Goal: Task Accomplishment & Management: Manage account settings

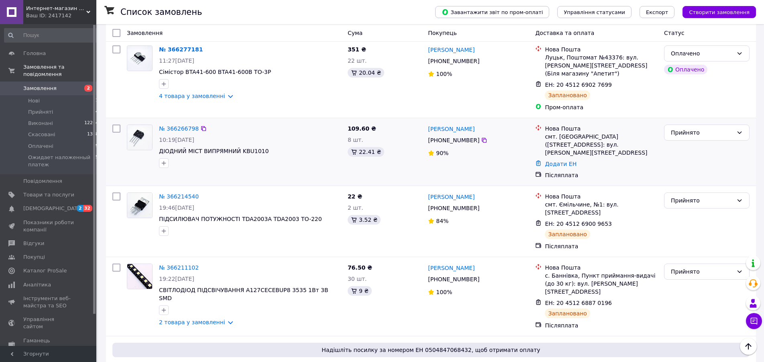
scroll to position [655, 0]
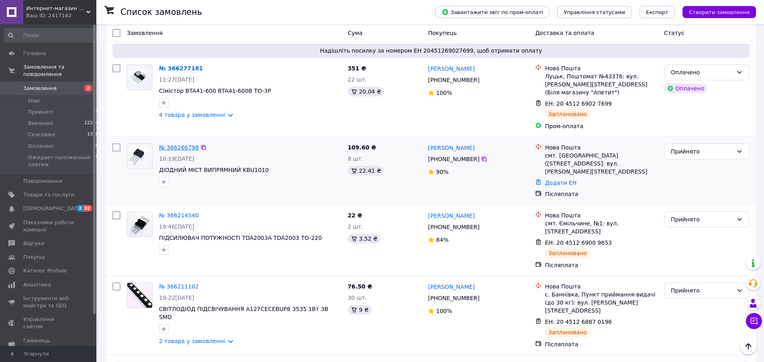
click at [174, 144] on link "№ 366266798" at bounding box center [179, 147] width 40 height 6
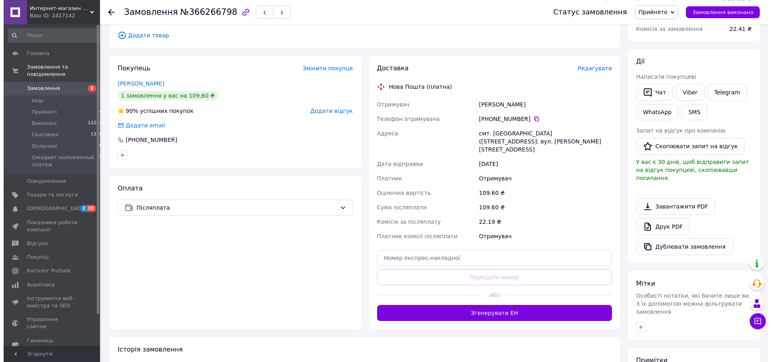
scroll to position [123, 0]
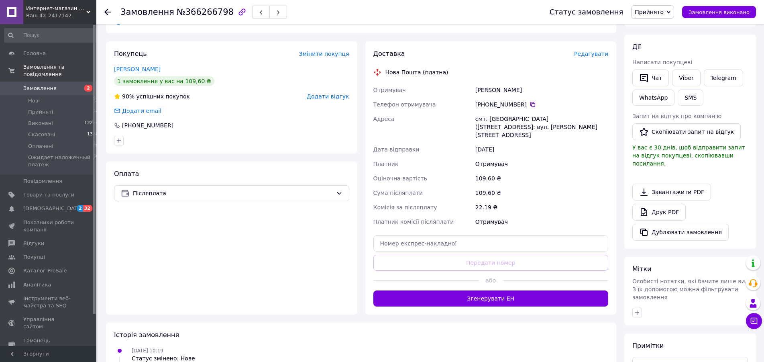
click at [589, 54] on span "Редагувати" at bounding box center [591, 54] width 34 height 6
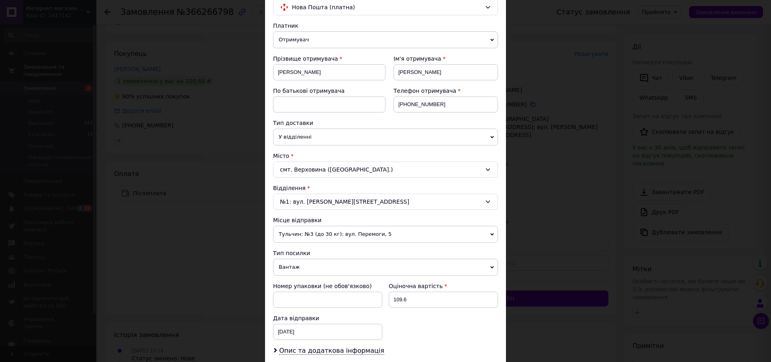
scroll to position [137, 0]
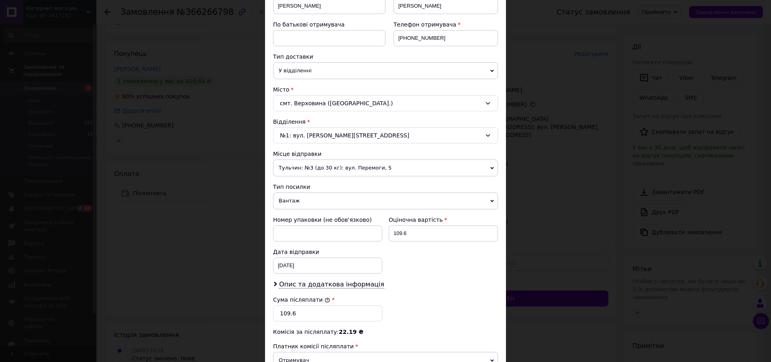
click at [486, 198] on span "Вантаж" at bounding box center [385, 200] width 225 height 17
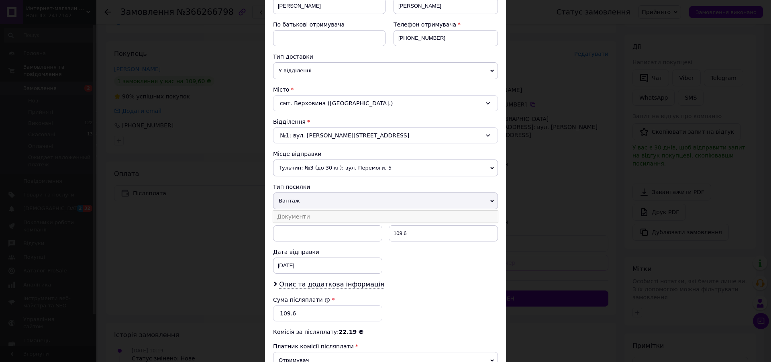
click at [306, 218] on li "Документи" at bounding box center [385, 216] width 225 height 12
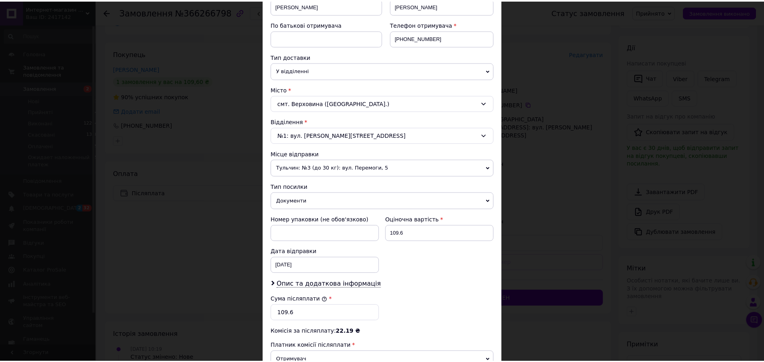
scroll to position [259, 0]
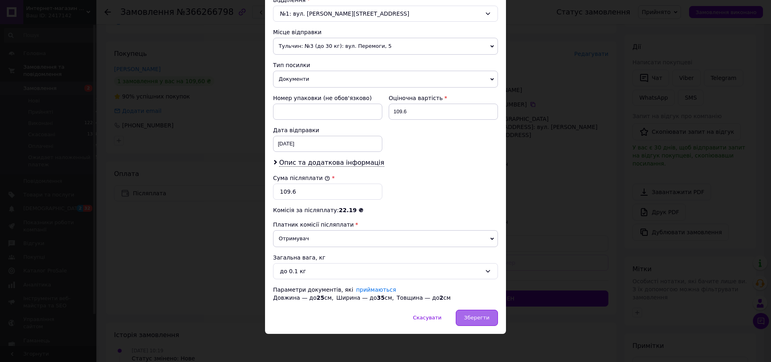
click at [470, 318] on span "Зберегти" at bounding box center [476, 317] width 25 height 6
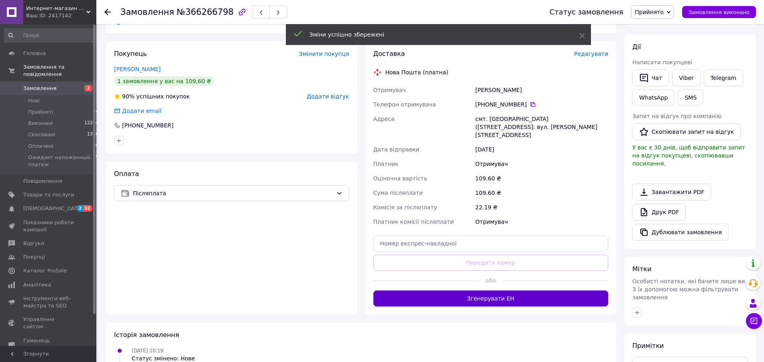
click at [497, 290] on button "Згенерувати ЕН" at bounding box center [490, 298] width 235 height 16
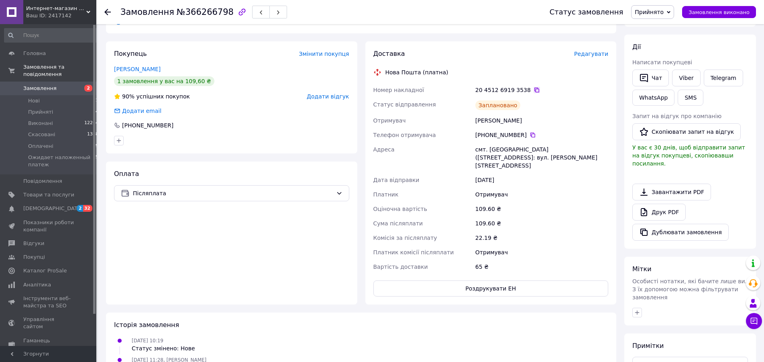
click at [534, 90] on icon at bounding box center [537, 90] width 6 height 6
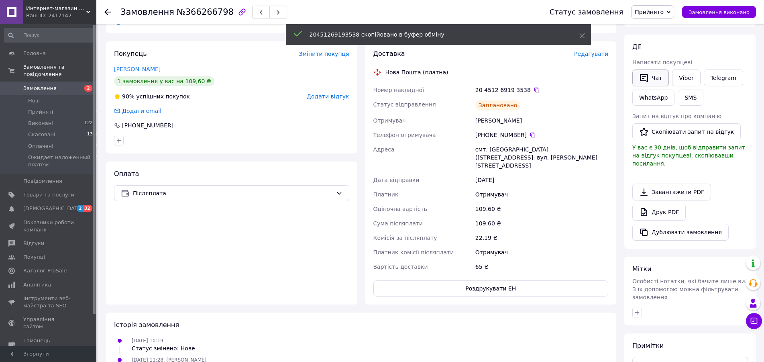
click at [658, 77] on button "Чат" at bounding box center [650, 77] width 37 height 17
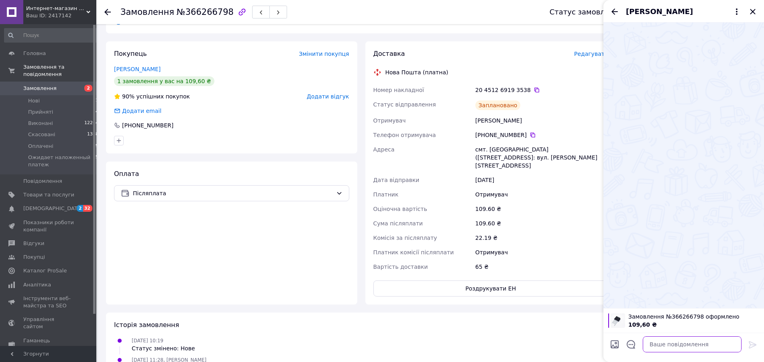
click at [655, 341] on textarea at bounding box center [692, 344] width 99 height 16
paste textarea "20451269193538"
type textarea "20451269193538"
click at [752, 341] on icon at bounding box center [753, 345] width 10 height 10
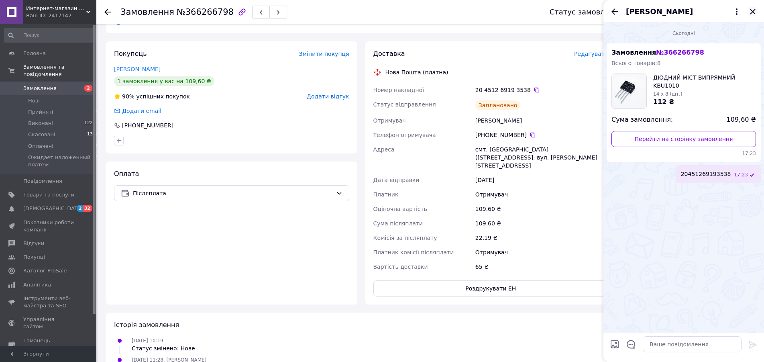
click at [753, 9] on icon "Закрити" at bounding box center [753, 12] width 10 height 10
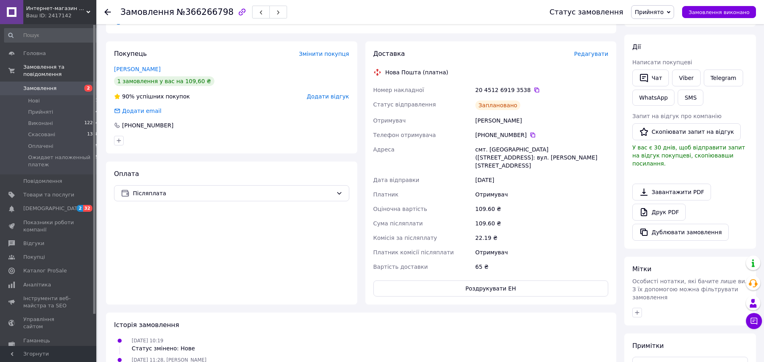
click at [106, 13] on use at bounding box center [107, 12] width 6 height 6
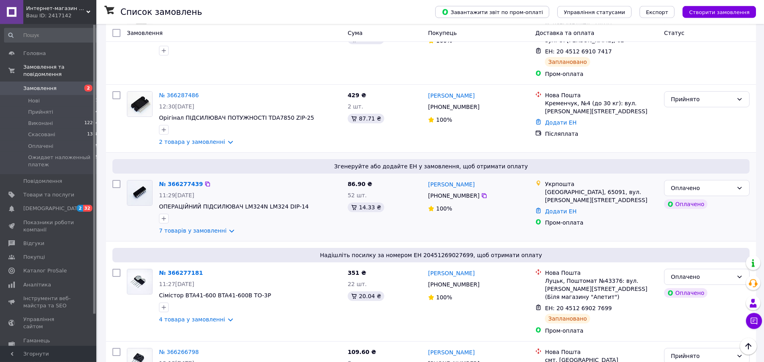
scroll to position [450, 0]
click at [224, 228] on link "7 товарів у замовленні" at bounding box center [192, 231] width 67 height 6
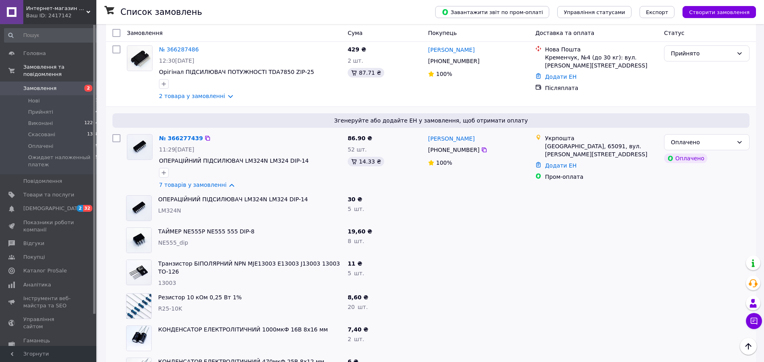
scroll to position [409, 0]
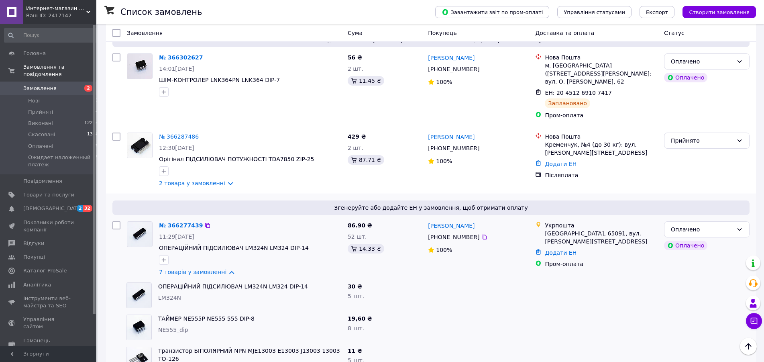
click at [171, 222] on link "№ 366277439" at bounding box center [181, 225] width 44 height 6
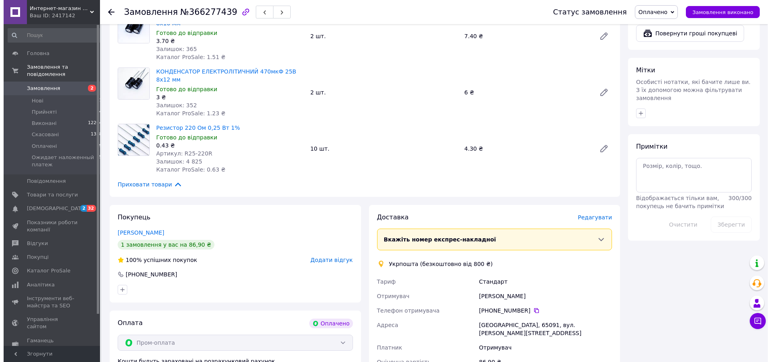
scroll to position [660, 0]
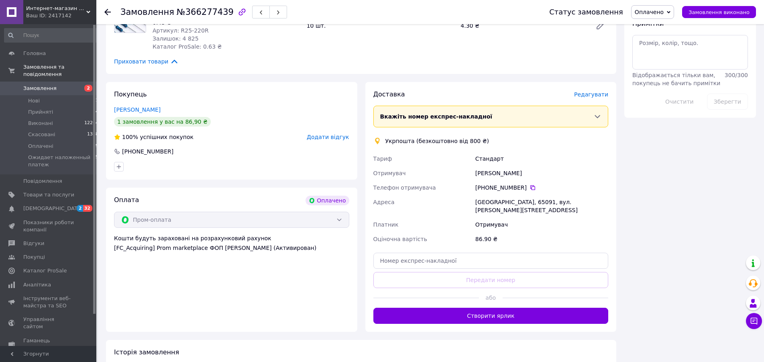
click at [589, 91] on span "Редагувати" at bounding box center [591, 94] width 34 height 6
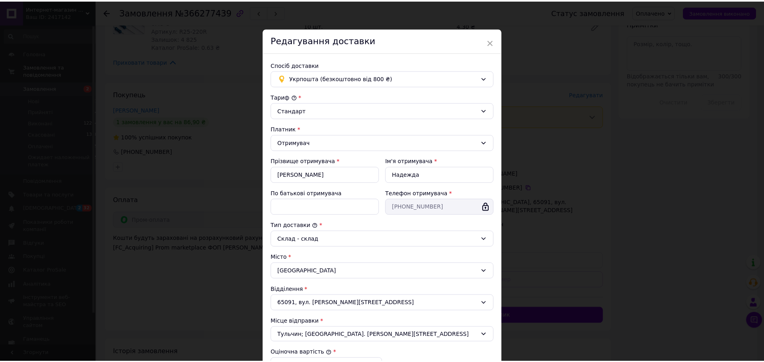
scroll to position [137, 0]
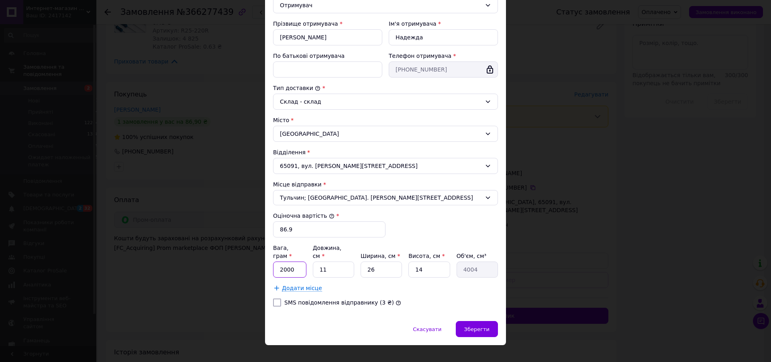
drag, startPoint x: 291, startPoint y: 259, endPoint x: 280, endPoint y: 261, distance: 11.0
click at [280, 261] on input "2000" at bounding box center [289, 269] width 33 height 16
type input "26"
type input "1"
type input "364"
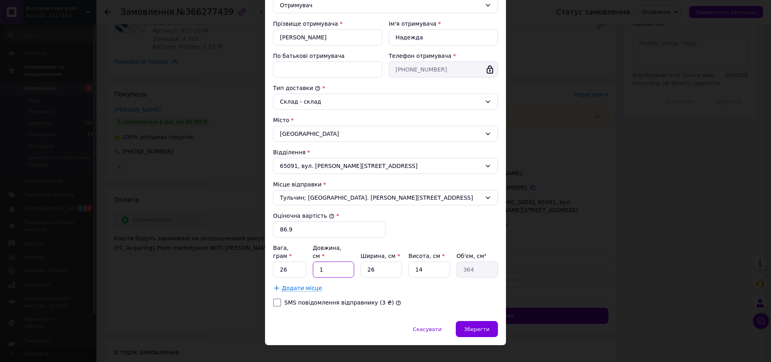
type input "18"
type input "6552"
type input "18"
type input "1"
type input "252"
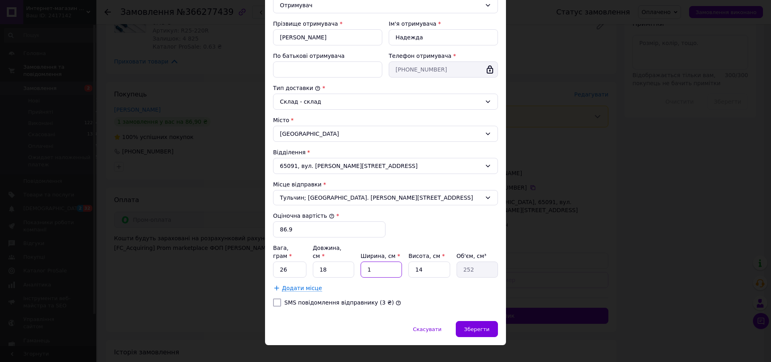
type input "11"
type input "2772"
type input "11"
type input "2"
type input "396"
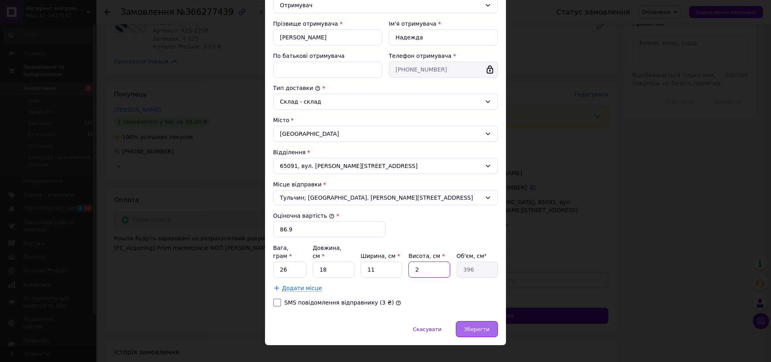
type input "2"
click at [468, 326] on span "Зберегти" at bounding box center [476, 329] width 25 height 6
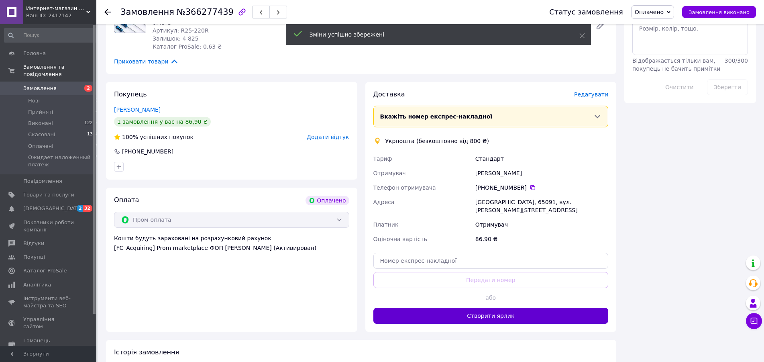
click at [494, 308] on button "Створити ярлик" at bounding box center [490, 316] width 235 height 16
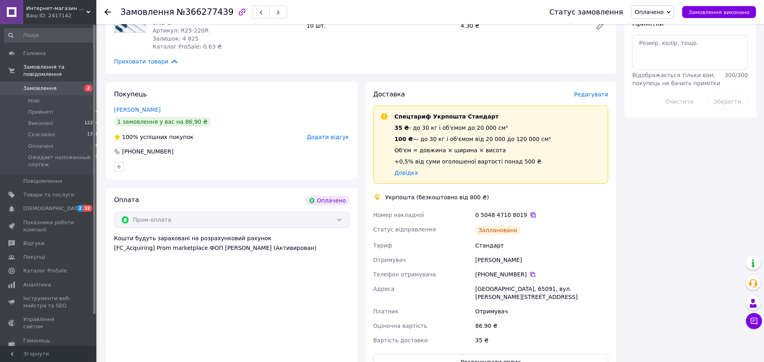
click at [530, 212] on icon at bounding box center [533, 215] width 6 height 6
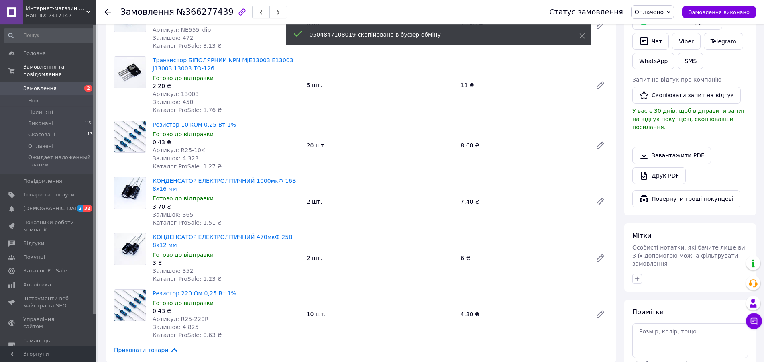
scroll to position [333, 0]
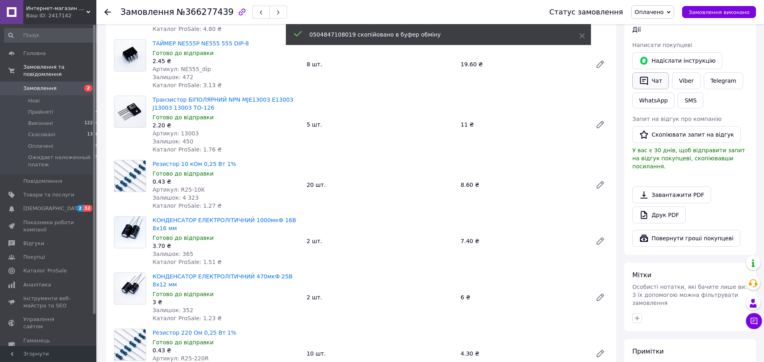
click at [655, 72] on button "Чат" at bounding box center [650, 80] width 37 height 17
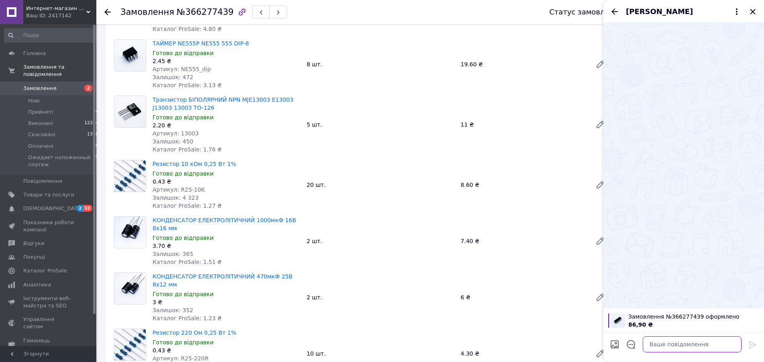
paste textarea "0504847108019"
type textarea "0504847108019"
click at [754, 344] on icon at bounding box center [753, 344] width 8 height 7
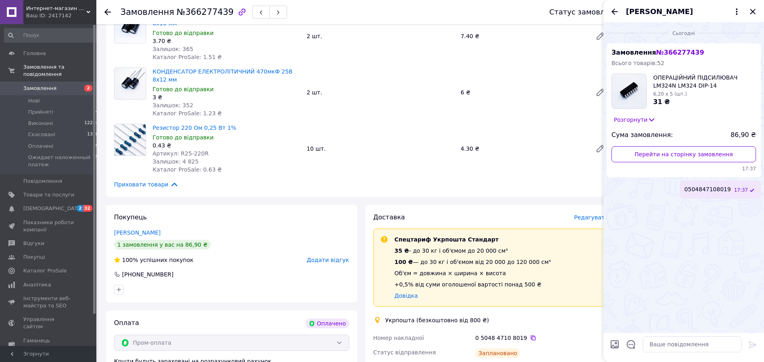
scroll to position [660, 0]
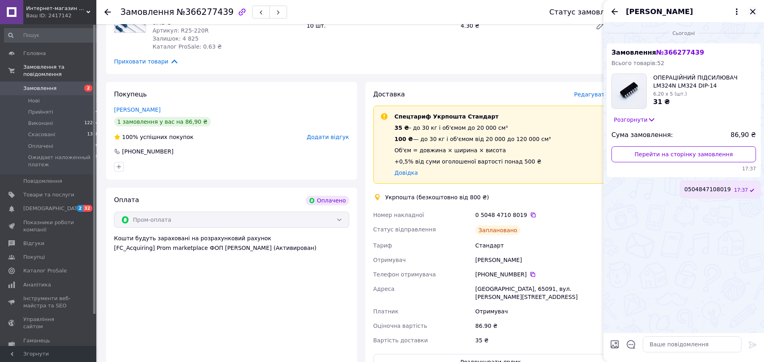
click at [752, 11] on icon "Закрити" at bounding box center [752, 11] width 5 height 5
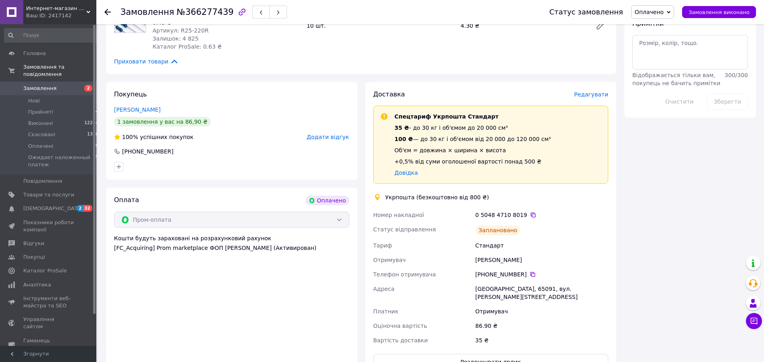
click at [108, 10] on icon at bounding box center [107, 12] width 6 height 6
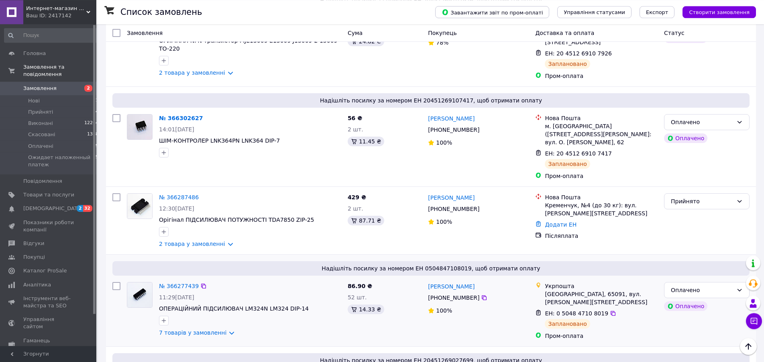
scroll to position [328, 0]
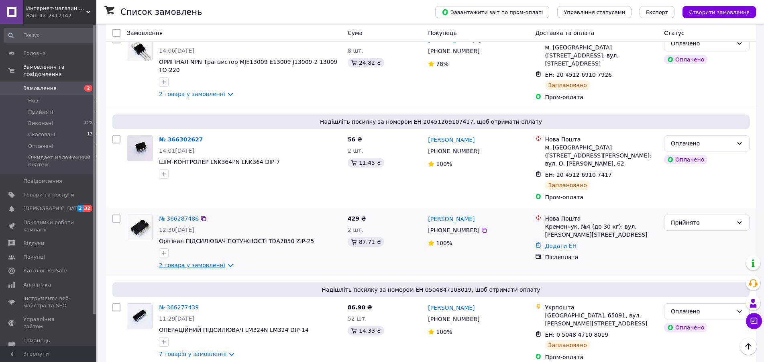
click at [221, 262] on link "2 товара у замовленні" at bounding box center [192, 265] width 66 height 6
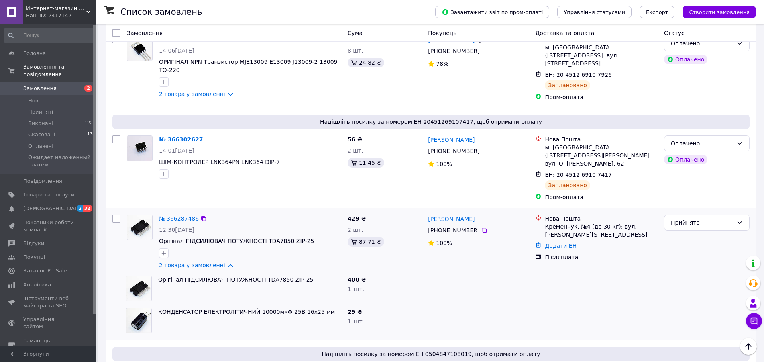
click at [172, 215] on link "№ 366287486" at bounding box center [179, 218] width 40 height 6
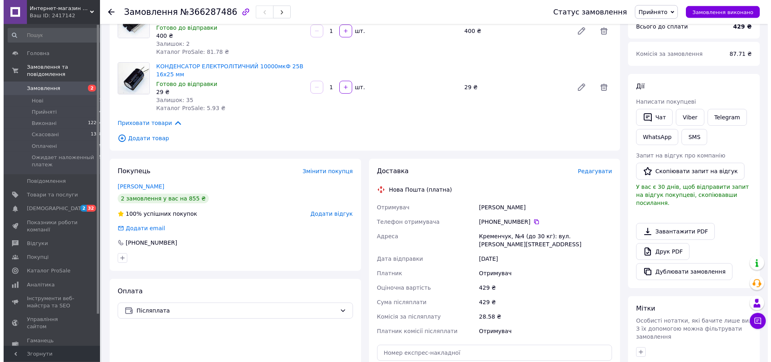
scroll to position [87, 0]
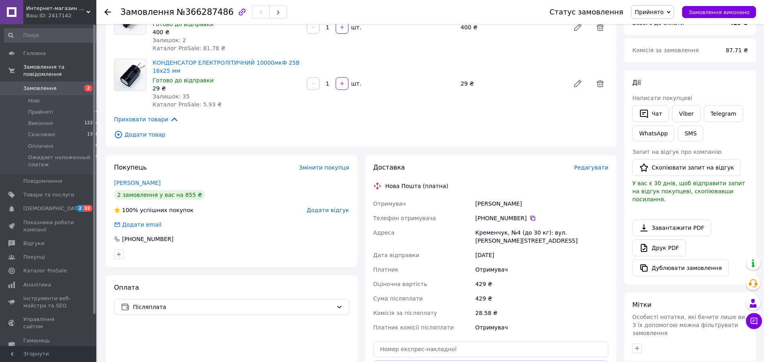
click at [591, 164] on span "Редагувати" at bounding box center [591, 167] width 34 height 6
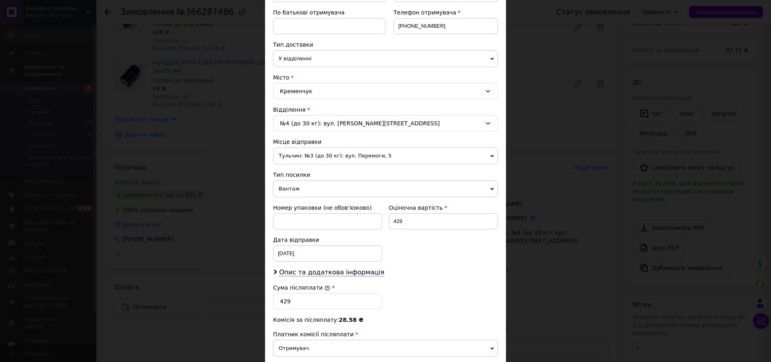
scroll to position [183, 0]
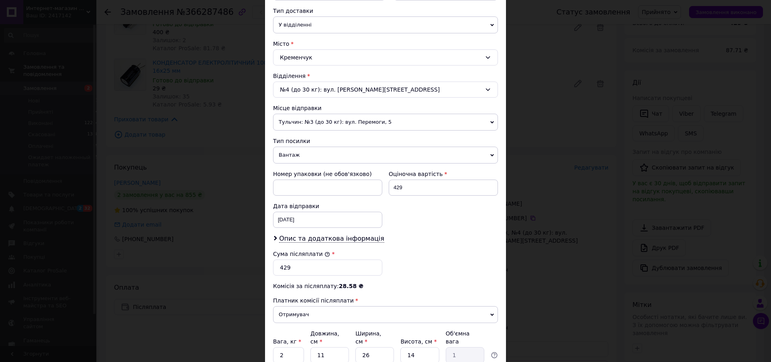
click at [492, 153] on span "Вантаж" at bounding box center [385, 155] width 225 height 17
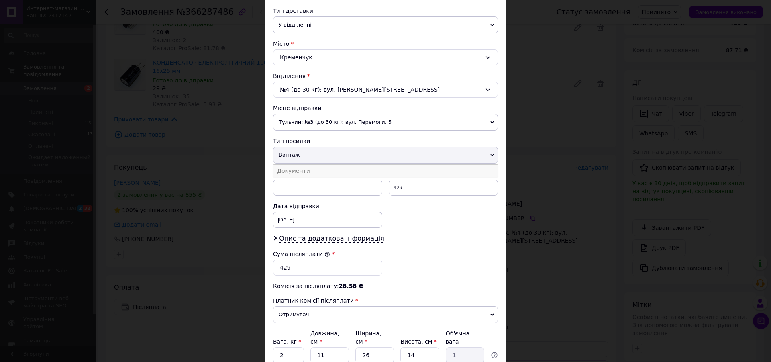
click at [301, 169] on li "Документи" at bounding box center [385, 171] width 225 height 12
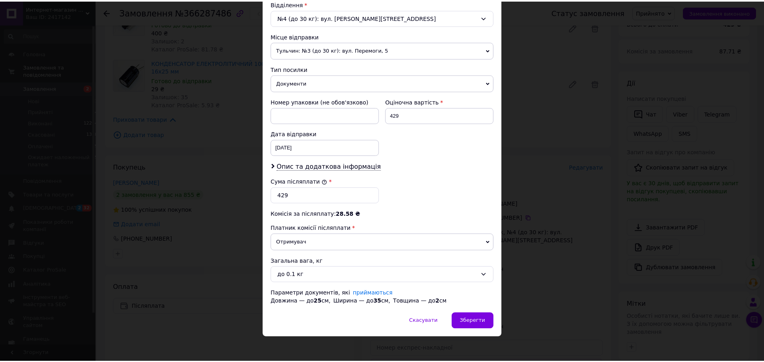
scroll to position [259, 0]
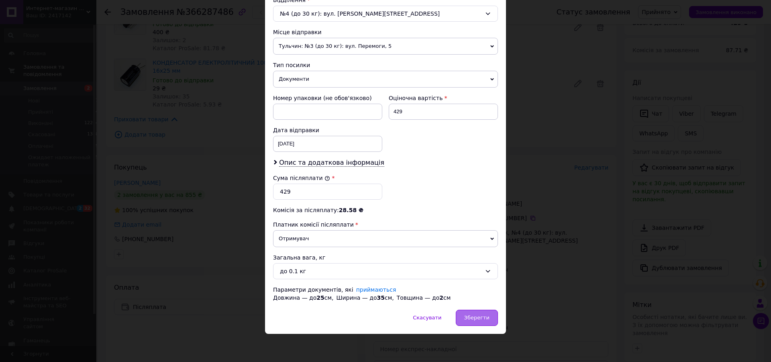
click at [479, 315] on span "Зберегти" at bounding box center [476, 317] width 25 height 6
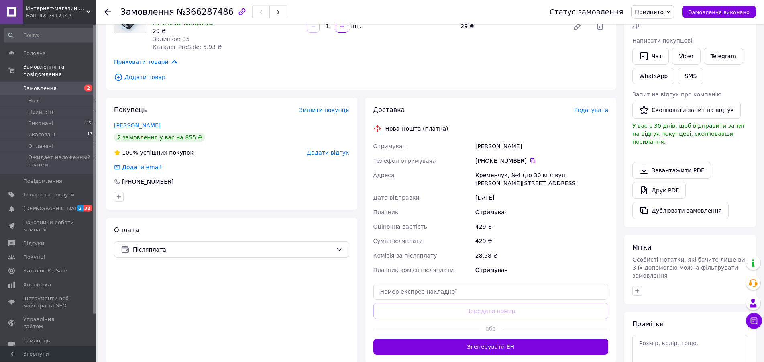
scroll to position [251, 0]
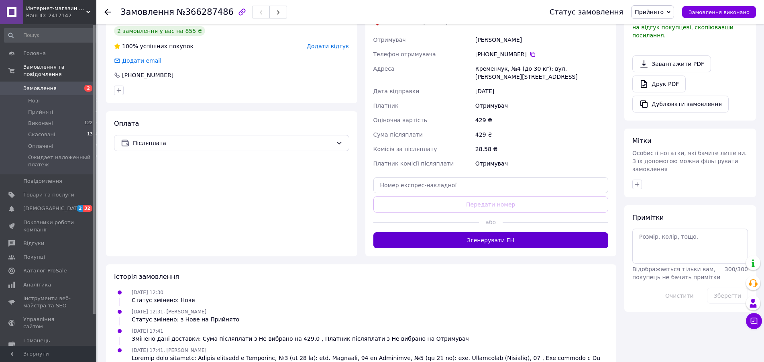
click at [490, 233] on button "Згенерувати ЕН" at bounding box center [490, 240] width 235 height 16
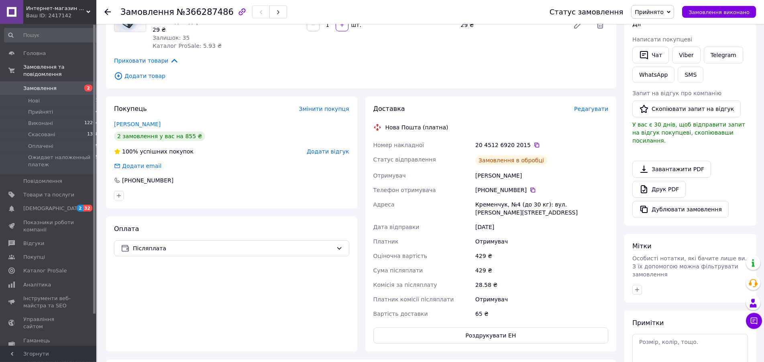
scroll to position [128, 0]
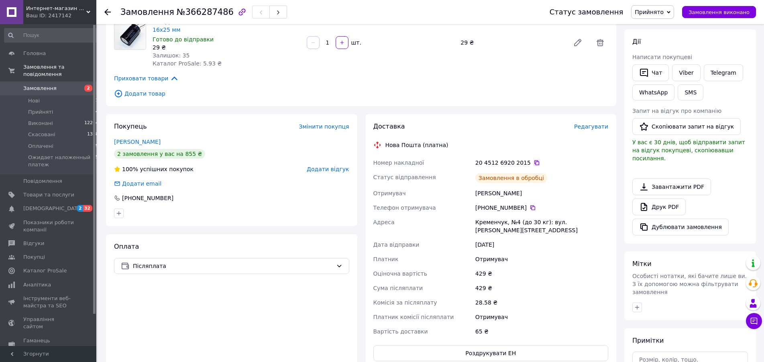
click at [534, 160] on icon at bounding box center [536, 162] width 5 height 5
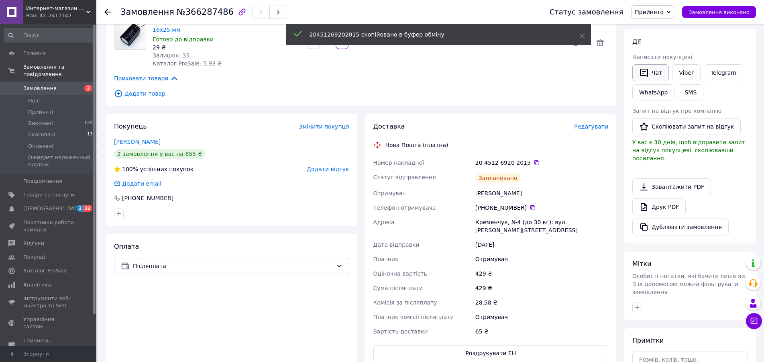
click at [654, 73] on button "Чат" at bounding box center [650, 72] width 37 height 17
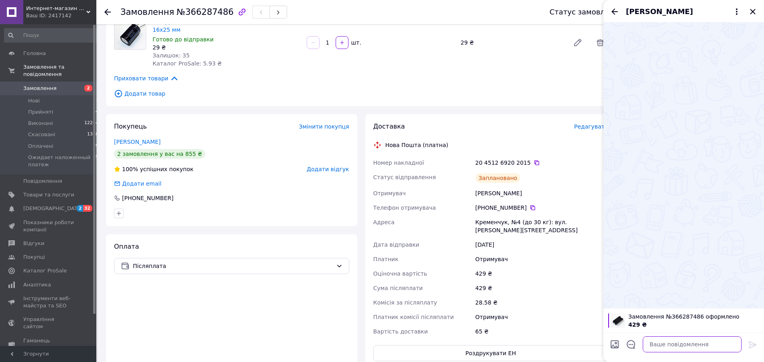
paste textarea "20451269202015"
type textarea "20451269202015"
click at [750, 342] on icon at bounding box center [753, 345] width 10 height 10
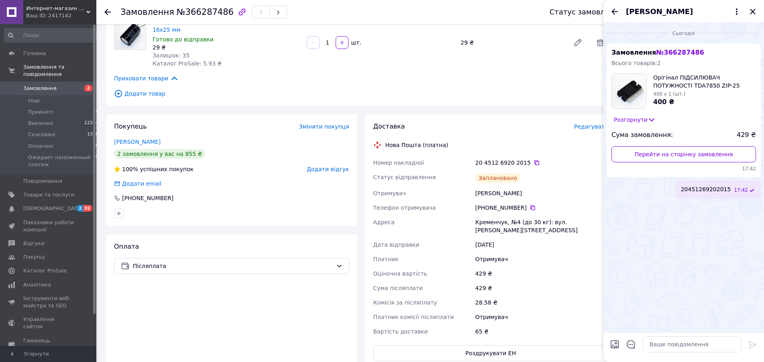
click at [109, 13] on icon at bounding box center [107, 12] width 6 height 6
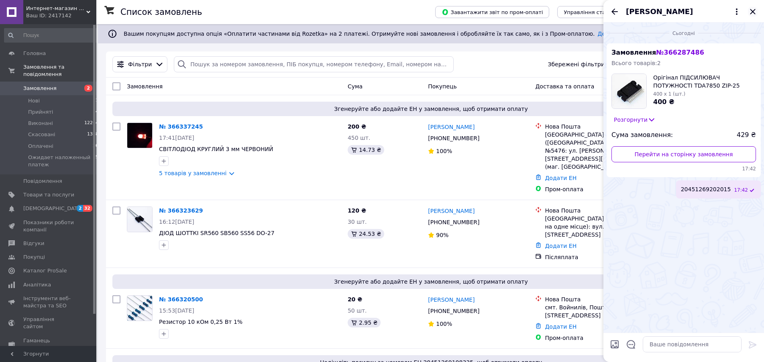
click at [754, 10] on icon "Закрити" at bounding box center [752, 11] width 5 height 5
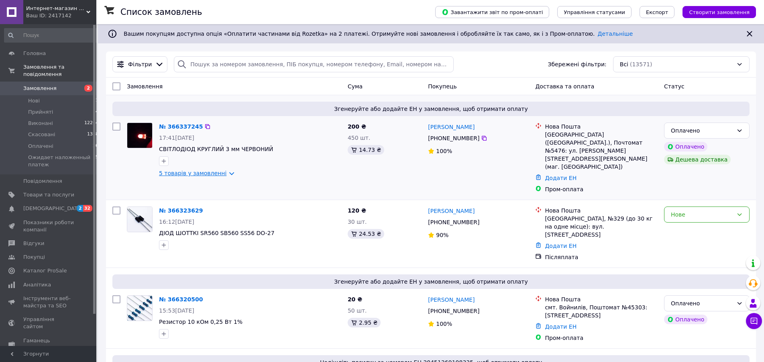
click at [226, 173] on link "5 товарів у замовленні" at bounding box center [192, 173] width 67 height 6
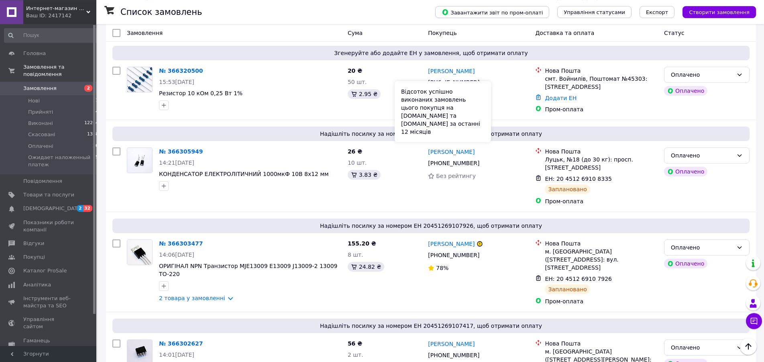
scroll to position [409, 0]
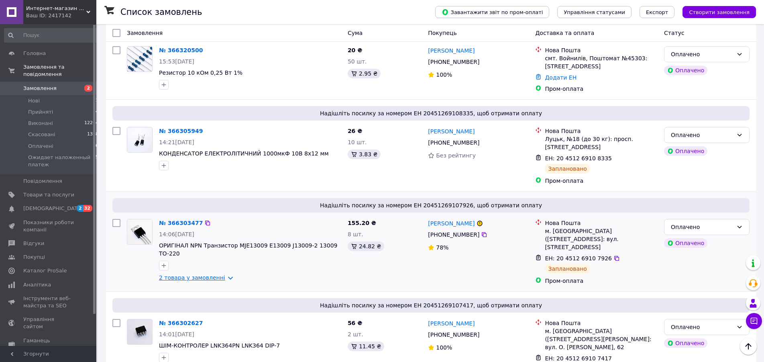
click at [222, 274] on link "2 товара у замовленні" at bounding box center [192, 277] width 66 height 6
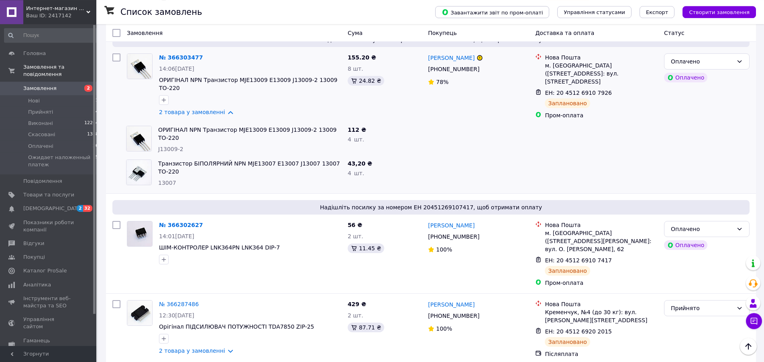
scroll to position [573, 0]
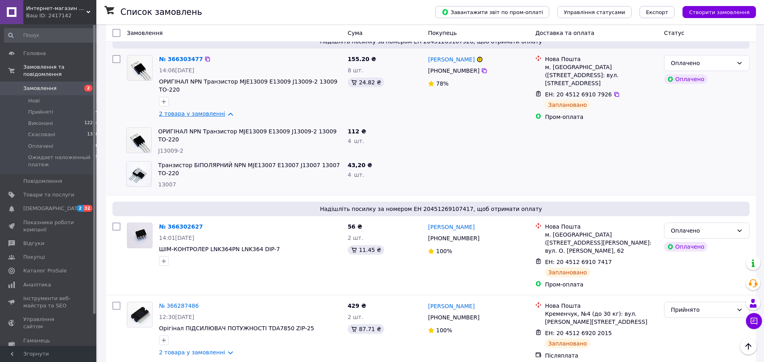
click at [222, 110] on link "2 товара у замовленні" at bounding box center [192, 113] width 66 height 6
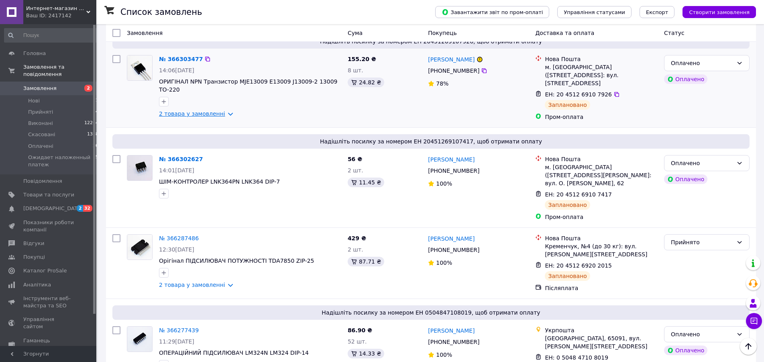
click at [222, 110] on link "2 товара у замовленні" at bounding box center [192, 113] width 66 height 6
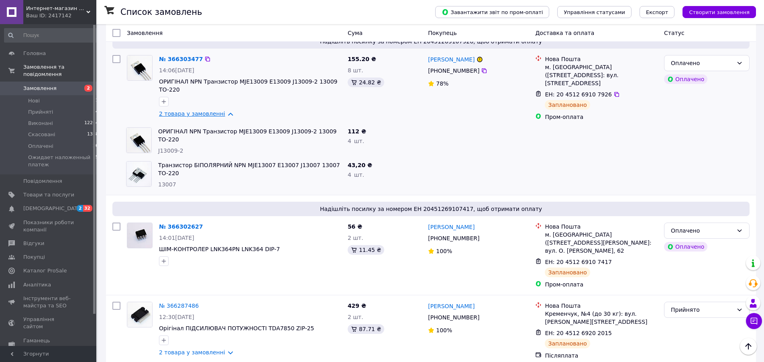
click at [224, 110] on link "2 товара у замовленні" at bounding box center [192, 113] width 66 height 6
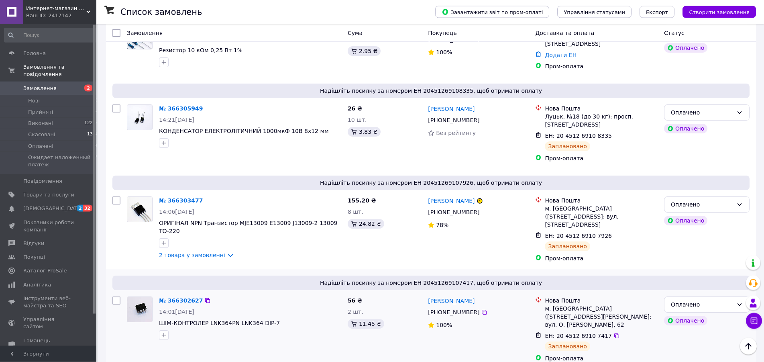
scroll to position [409, 0]
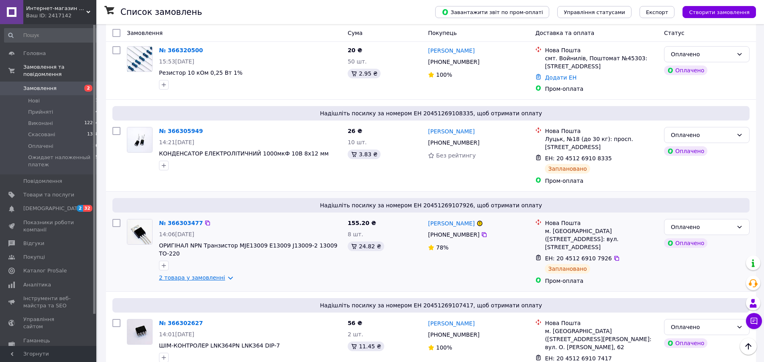
click at [221, 274] on link "2 товара у замовленні" at bounding box center [192, 277] width 66 height 6
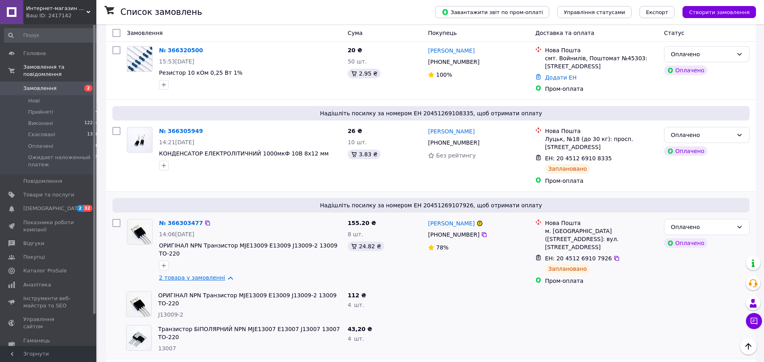
click at [221, 274] on link "2 товара у замовленні" at bounding box center [192, 277] width 66 height 6
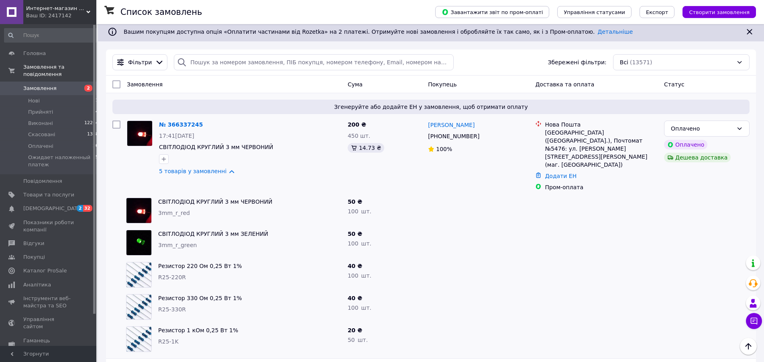
scroll to position [0, 0]
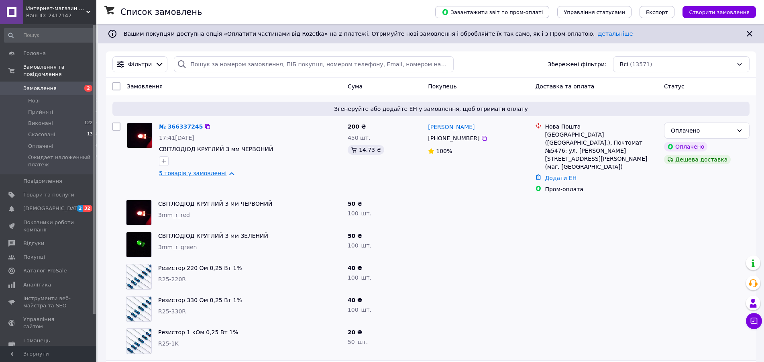
click at [222, 172] on link "5 товарів у замовленні" at bounding box center [192, 173] width 67 height 6
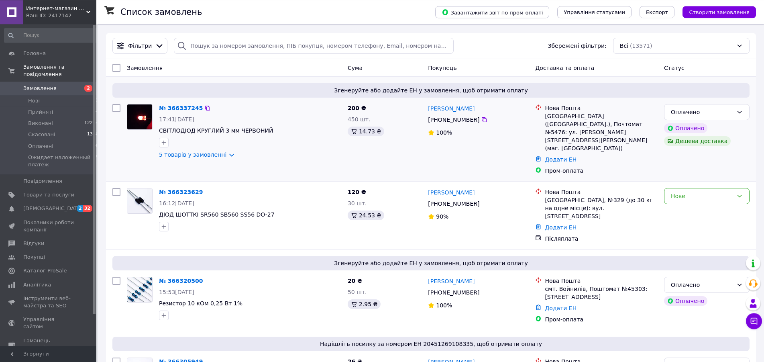
scroll to position [41, 0]
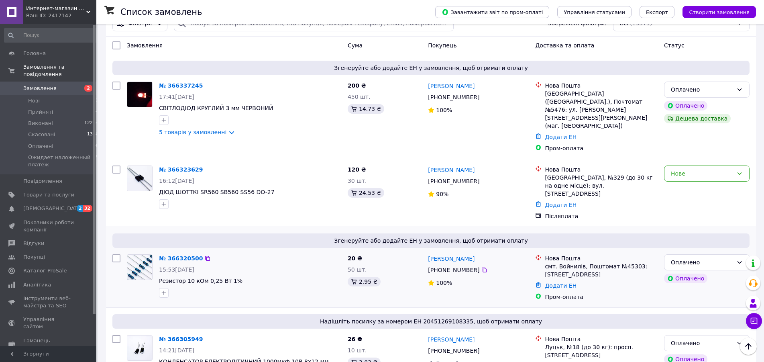
click at [177, 255] on link "№ 366320500" at bounding box center [181, 258] width 44 height 6
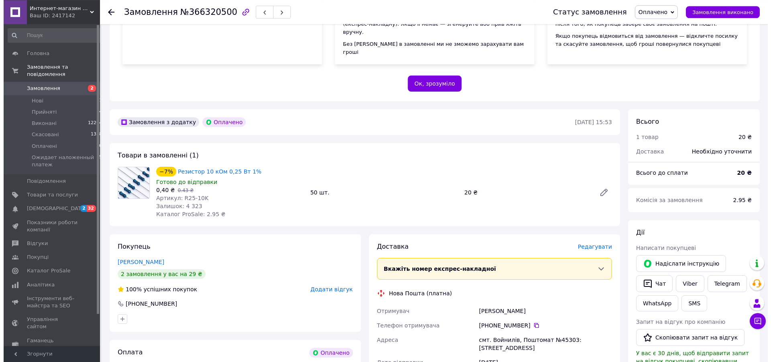
scroll to position [210, 0]
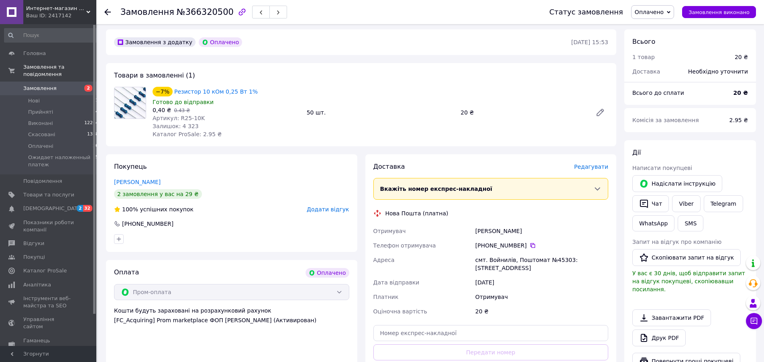
click at [585, 163] on span "Редагувати" at bounding box center [591, 166] width 34 height 6
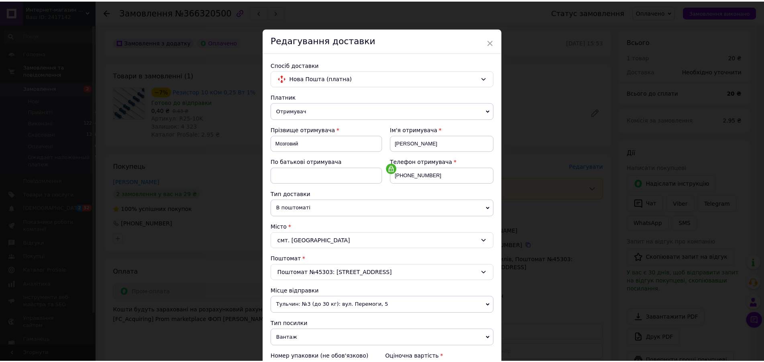
scroll to position [171, 0]
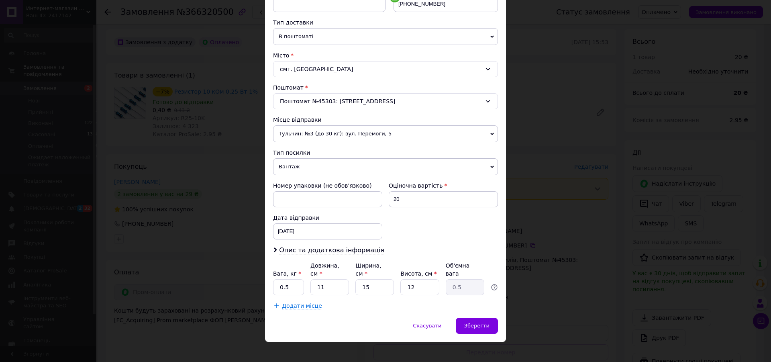
click at [489, 164] on span "Вантаж" at bounding box center [385, 166] width 225 height 17
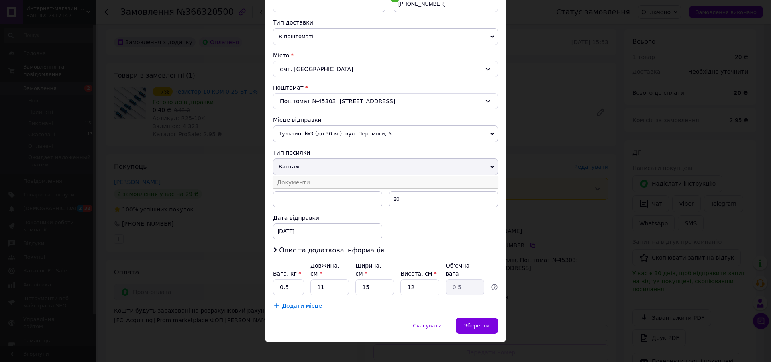
click at [318, 183] on li "Документи" at bounding box center [385, 182] width 225 height 12
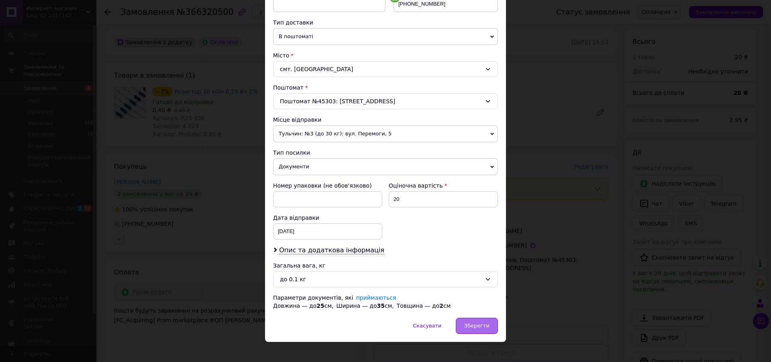
click at [471, 324] on span "Зберегти" at bounding box center [476, 325] width 25 height 6
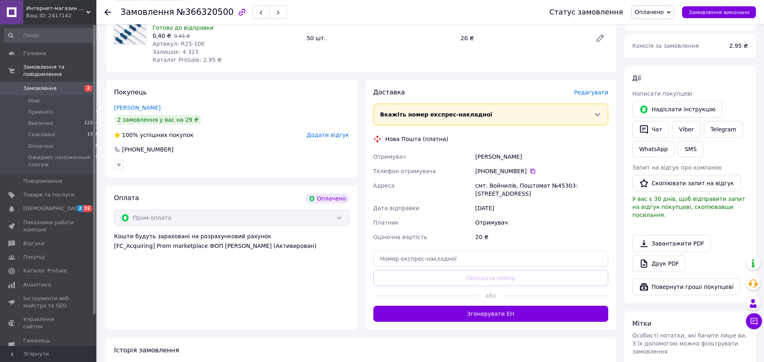
scroll to position [374, 0]
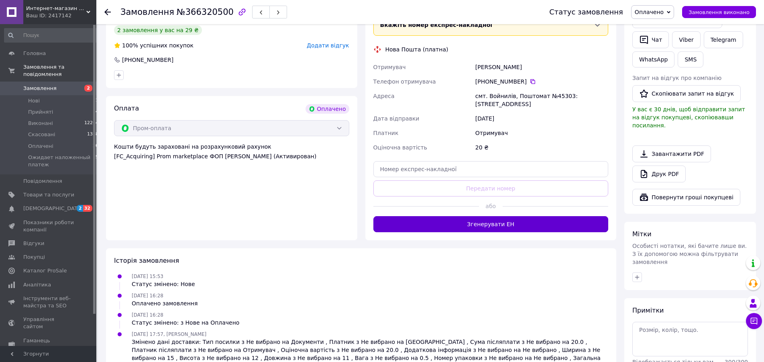
click at [486, 219] on button "Згенерувати ЕН" at bounding box center [490, 224] width 235 height 16
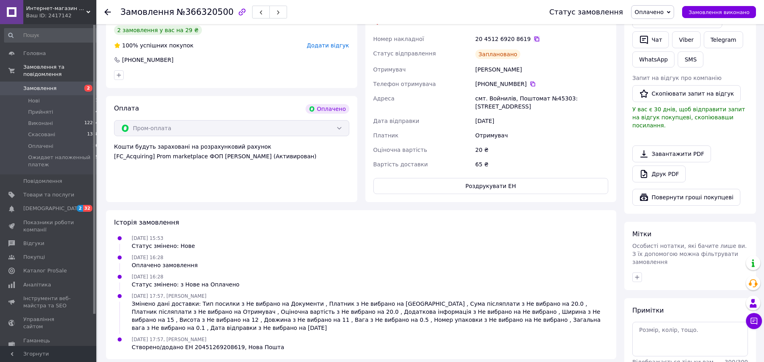
click at [534, 36] on icon at bounding box center [537, 39] width 6 height 6
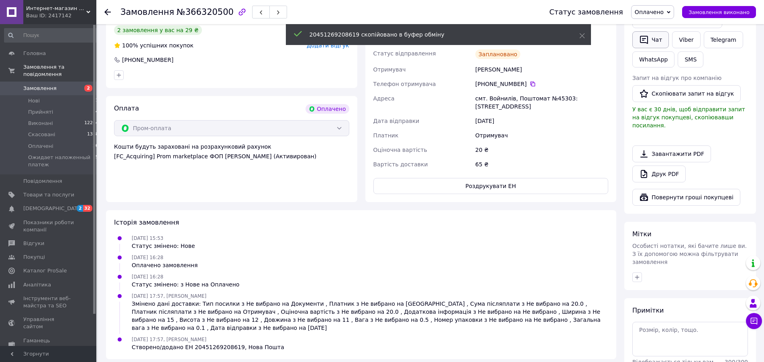
click at [659, 32] on button "Чат" at bounding box center [650, 39] width 37 height 17
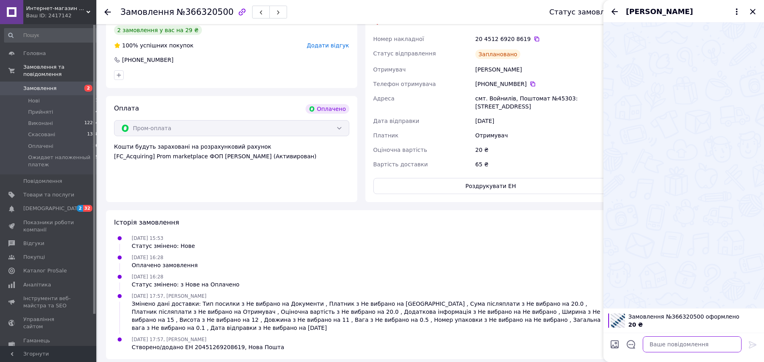
click at [653, 344] on textarea at bounding box center [692, 344] width 99 height 16
paste textarea "20451269208619"
type textarea "20451269208619"
click at [752, 345] on icon at bounding box center [753, 345] width 10 height 10
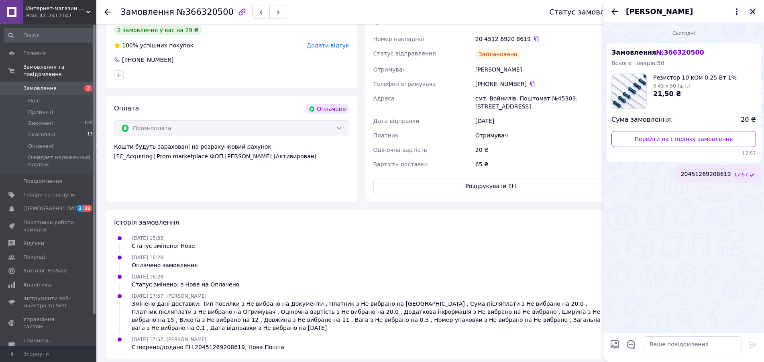
click at [754, 11] on icon "Закрити" at bounding box center [752, 11] width 5 height 5
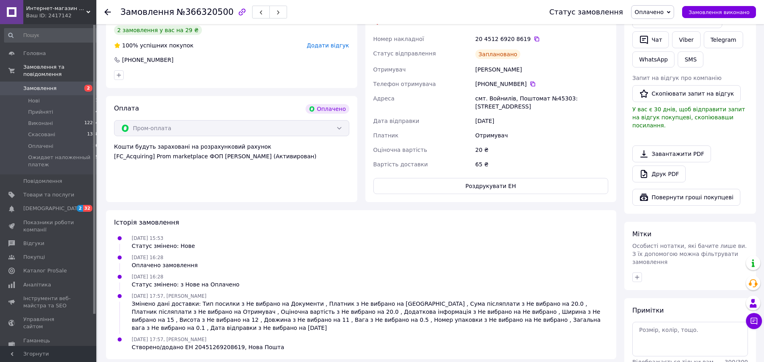
click at [105, 14] on icon at bounding box center [107, 12] width 6 height 6
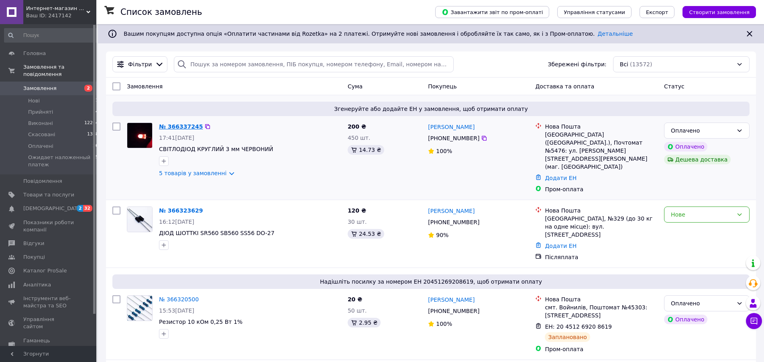
click at [181, 126] on link "№ 366337245" at bounding box center [181, 126] width 44 height 6
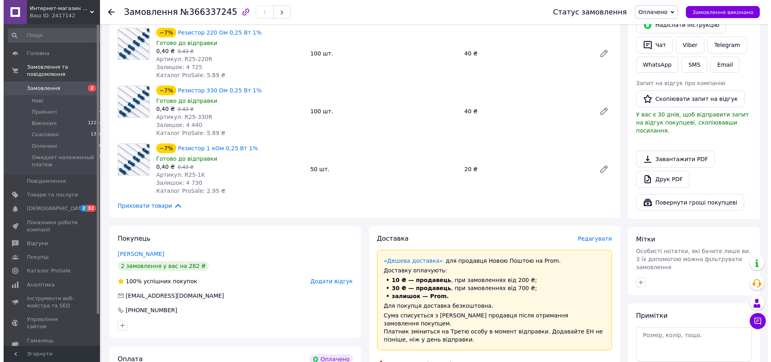
scroll to position [532, 0]
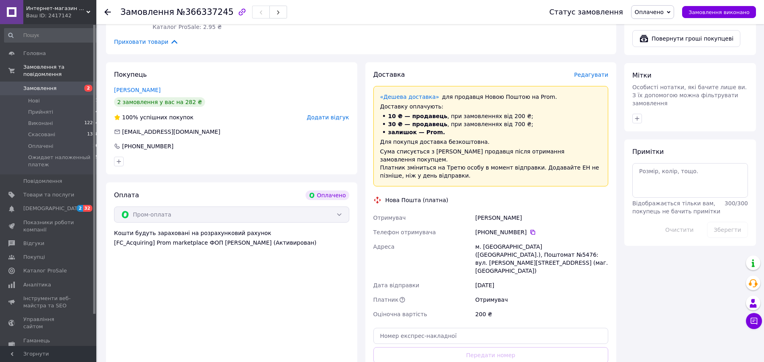
click at [597, 71] on span "Редагувати" at bounding box center [591, 74] width 34 height 6
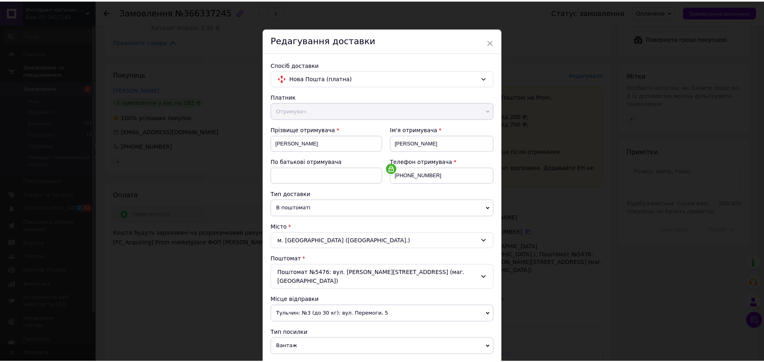
scroll to position [171, 0]
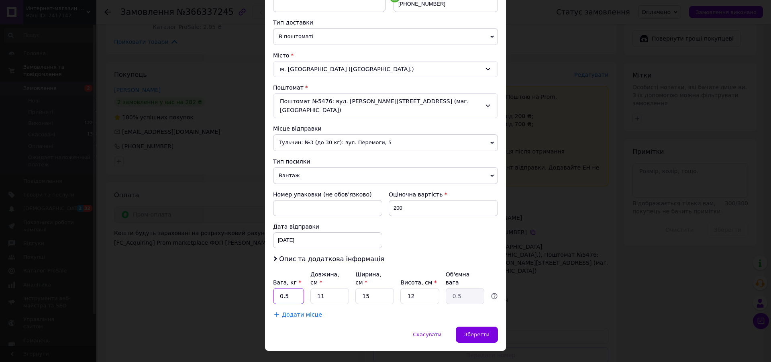
drag, startPoint x: 287, startPoint y: 278, endPoint x: 281, endPoint y: 278, distance: 6.0
click at [281, 288] on input "0.5" at bounding box center [288, 296] width 31 height 16
type input "0.1"
type input "1"
type input "0.1"
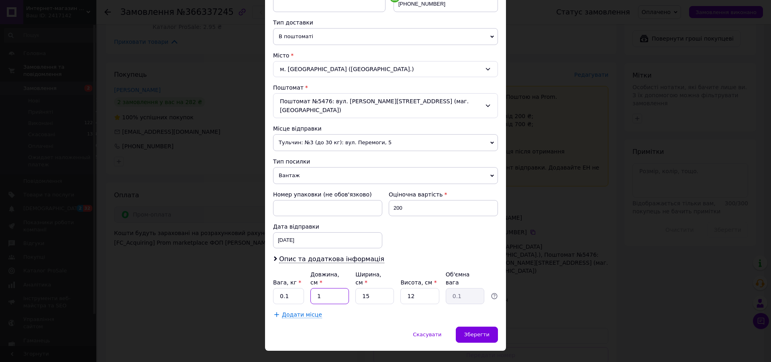
type input "1"
click at [483, 331] on span "Зберегти" at bounding box center [476, 334] width 25 height 6
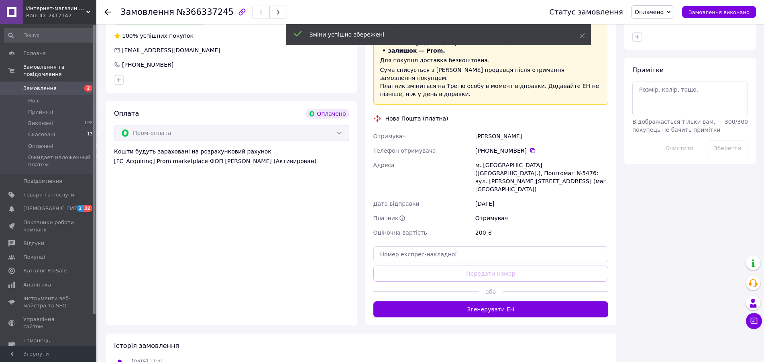
scroll to position [614, 0]
click at [489, 301] on button "Згенерувати ЕН" at bounding box center [490, 309] width 235 height 16
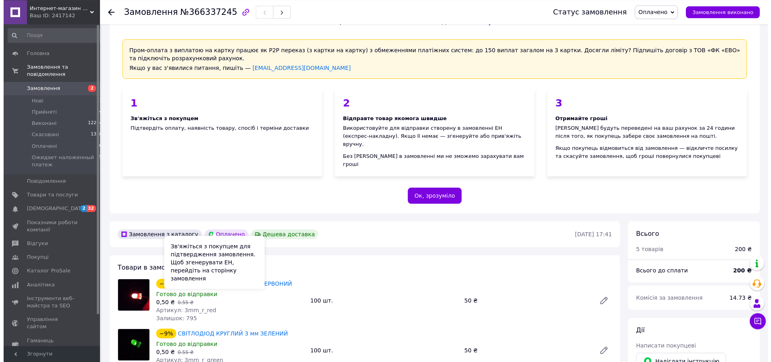
scroll to position [0, 0]
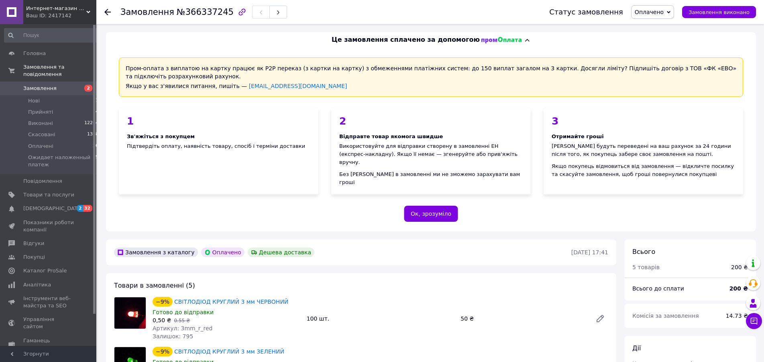
click at [108, 14] on icon at bounding box center [107, 12] width 6 height 6
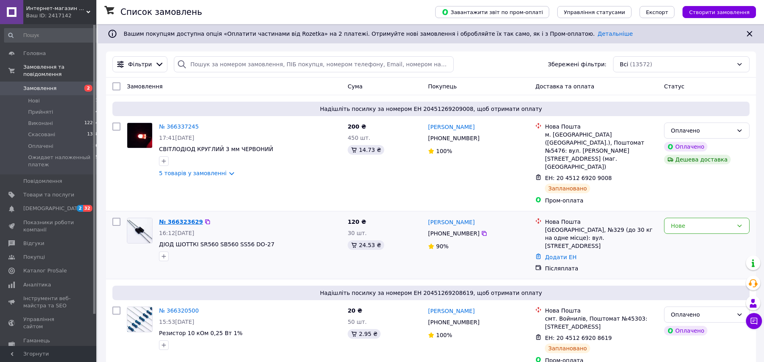
click at [175, 218] on link "№ 366323629" at bounding box center [181, 221] width 44 height 6
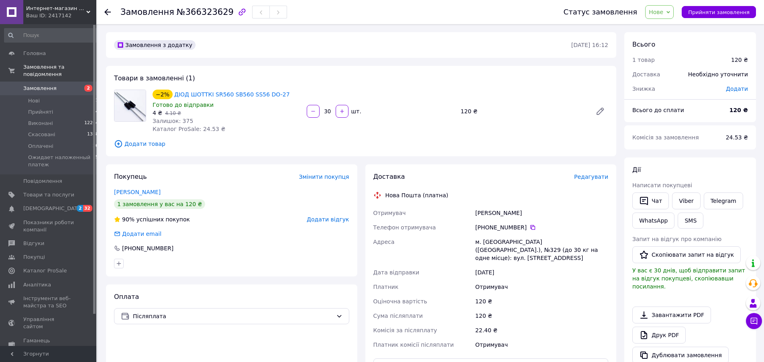
click at [592, 177] on span "Редагувати" at bounding box center [591, 176] width 34 height 6
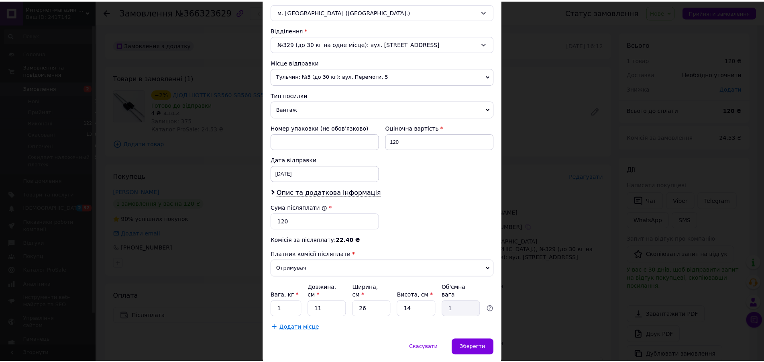
scroll to position [251, 0]
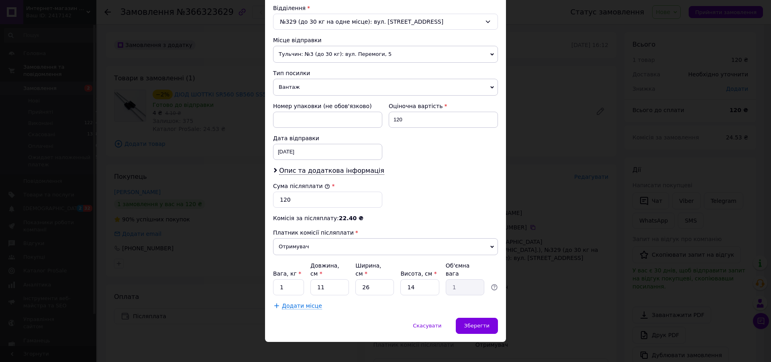
click at [490, 86] on icon at bounding box center [492, 88] width 4 height 4
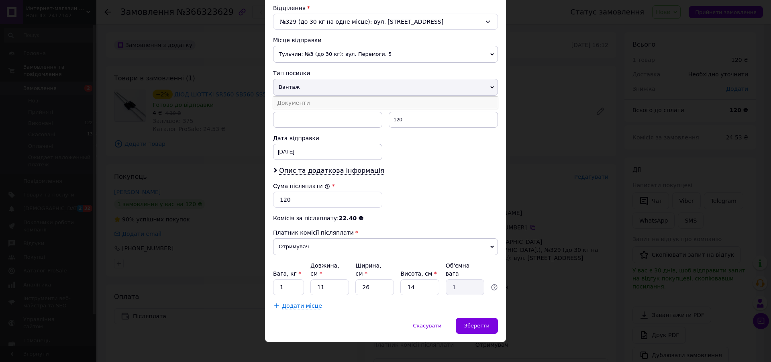
click at [292, 105] on li "Документи" at bounding box center [385, 103] width 225 height 12
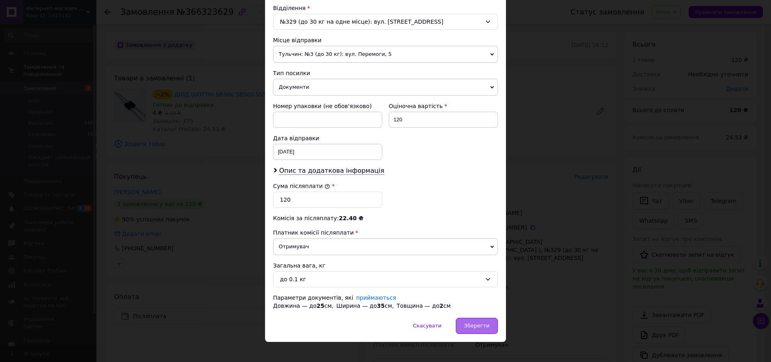
click at [479, 324] on span "Зберегти" at bounding box center [476, 325] width 25 height 6
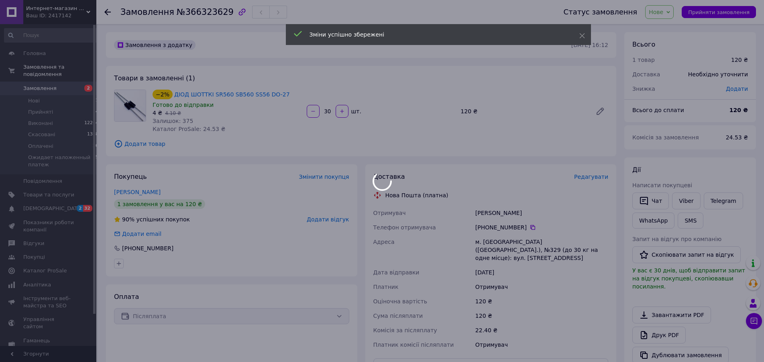
scroll to position [164, 0]
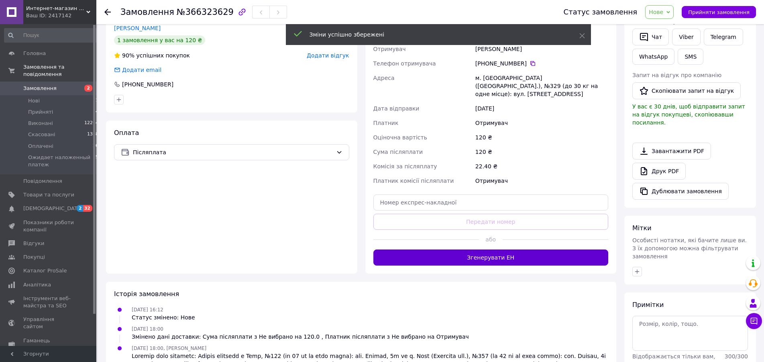
click at [491, 249] on button "Згенерувати ЕН" at bounding box center [490, 257] width 235 height 16
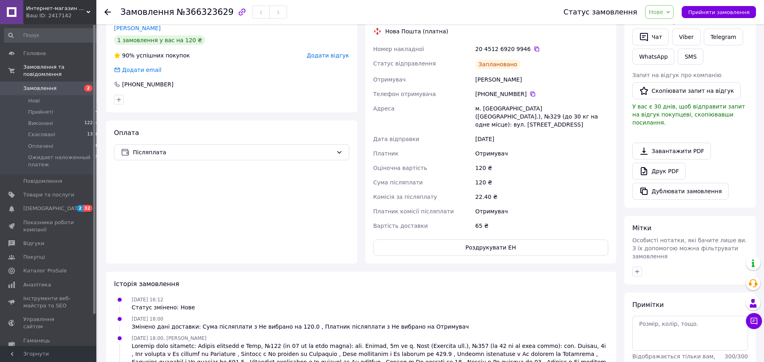
scroll to position [0, 0]
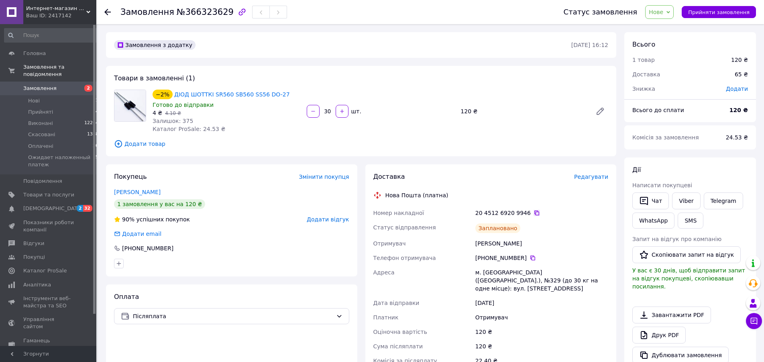
click at [534, 212] on icon at bounding box center [537, 213] width 6 height 6
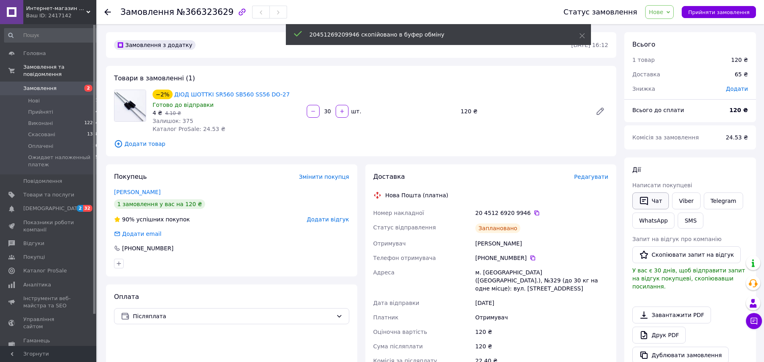
click at [658, 205] on button "Чат" at bounding box center [650, 200] width 37 height 17
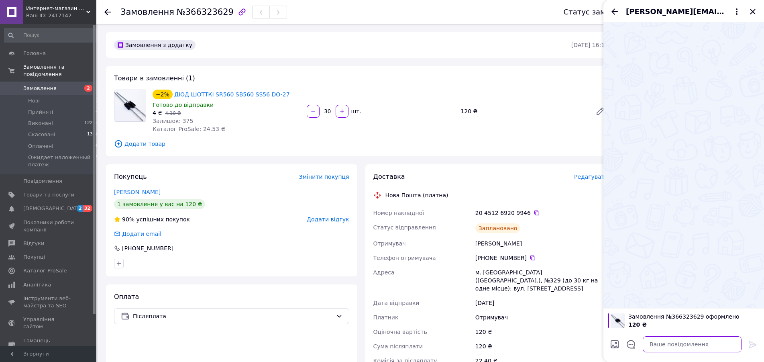
paste textarea "20451269209946"
type textarea "20451269209946"
drag, startPoint x: 755, startPoint y: 343, endPoint x: 751, endPoint y: 342, distance: 4.7
click at [754, 343] on icon at bounding box center [753, 344] width 8 height 7
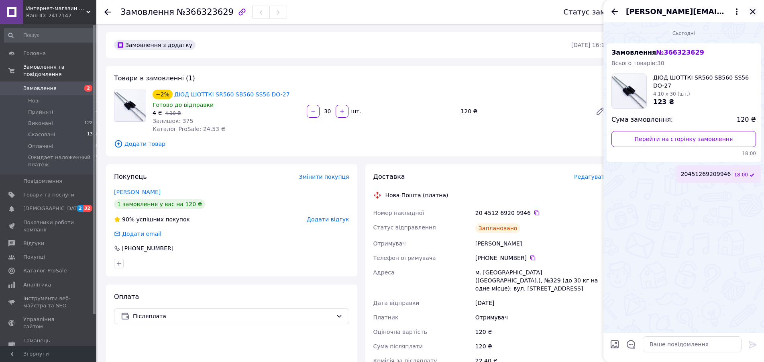
click at [752, 8] on icon "Закрити" at bounding box center [753, 12] width 10 height 10
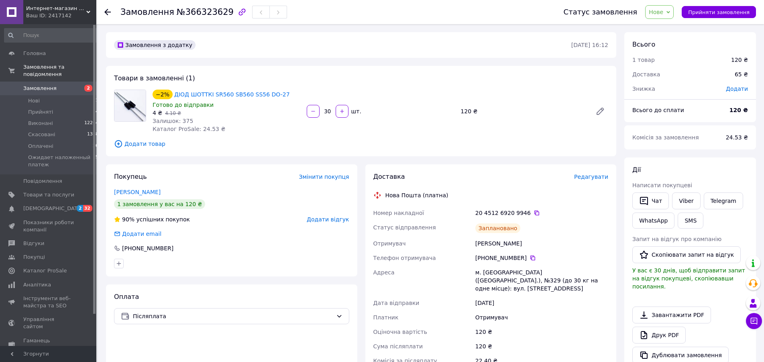
click at [106, 10] on icon at bounding box center [107, 12] width 6 height 6
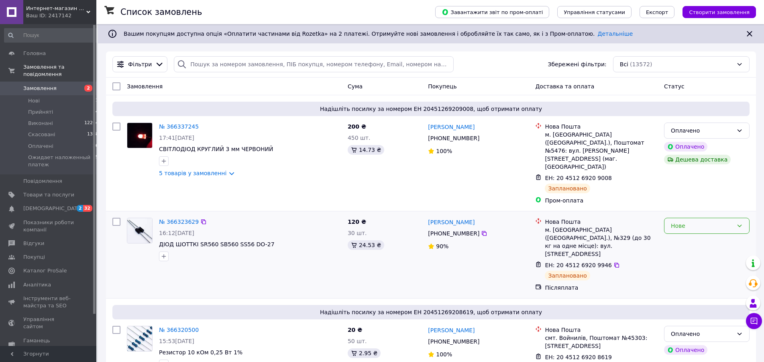
click at [740, 224] on icon at bounding box center [739, 225] width 4 height 2
click at [689, 221] on li "Прийнято" at bounding box center [706, 219] width 85 height 14
click at [44, 108] on span "Прийняті" at bounding box center [40, 111] width 25 height 7
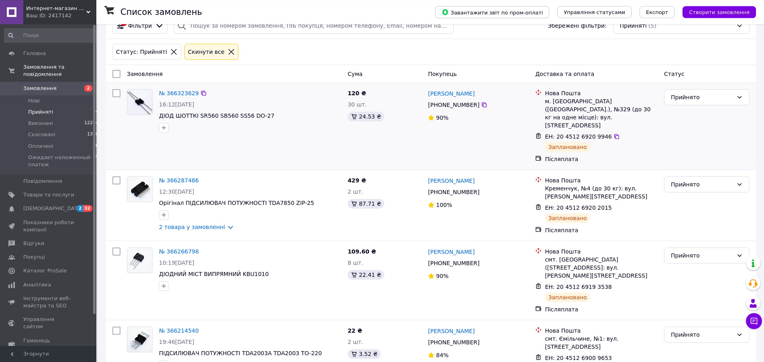
scroll to position [115, 0]
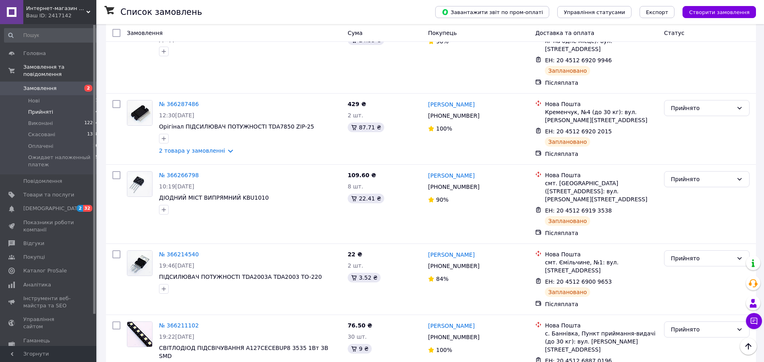
click at [49, 108] on span "Прийняті" at bounding box center [40, 111] width 25 height 7
click at [39, 108] on span "Прийняті" at bounding box center [40, 111] width 25 height 7
click at [739, 326] on icon at bounding box center [739, 329] width 6 height 6
click at [699, 272] on li "Ожидает наложенный платеж" at bounding box center [706, 276] width 85 height 22
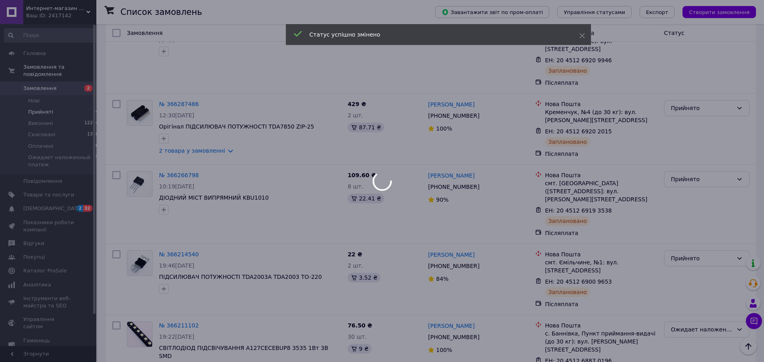
click at [739, 235] on div at bounding box center [382, 181] width 764 height 362
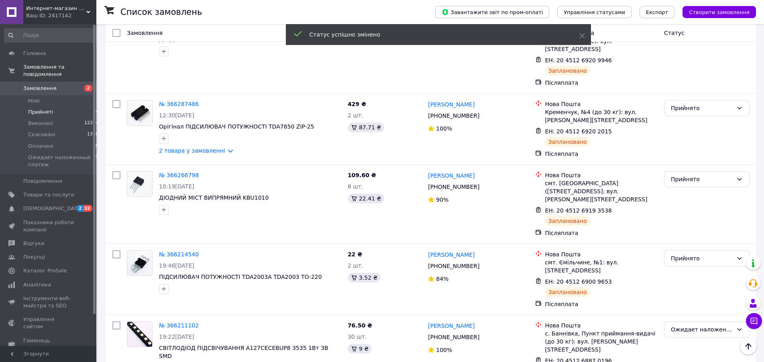
click at [739, 255] on icon at bounding box center [739, 258] width 6 height 6
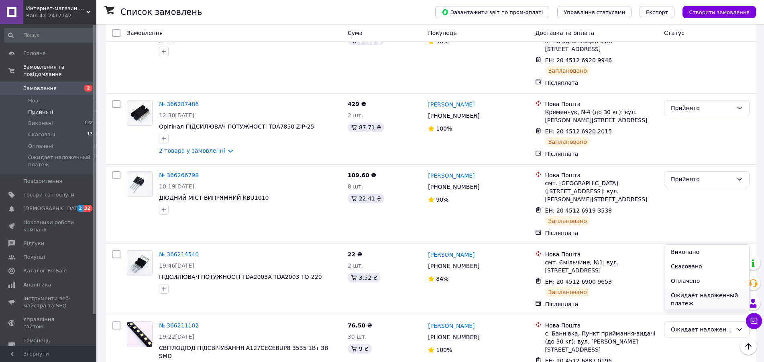
click at [682, 296] on li "Ожидает наложенный платеж" at bounding box center [706, 299] width 85 height 22
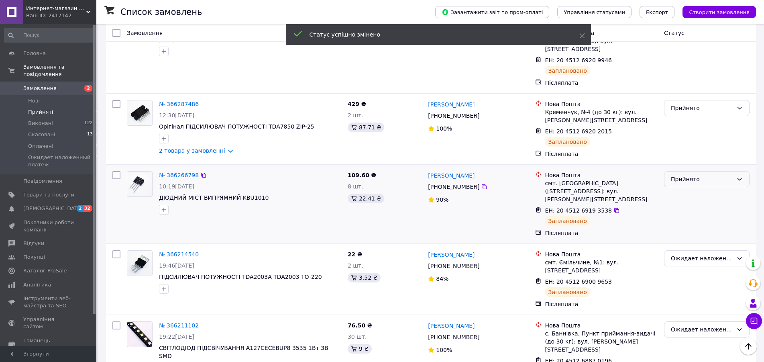
click at [741, 176] on icon at bounding box center [739, 179] width 6 height 6
click at [707, 224] on li "Ожидает наложенный платеж" at bounding box center [706, 228] width 85 height 22
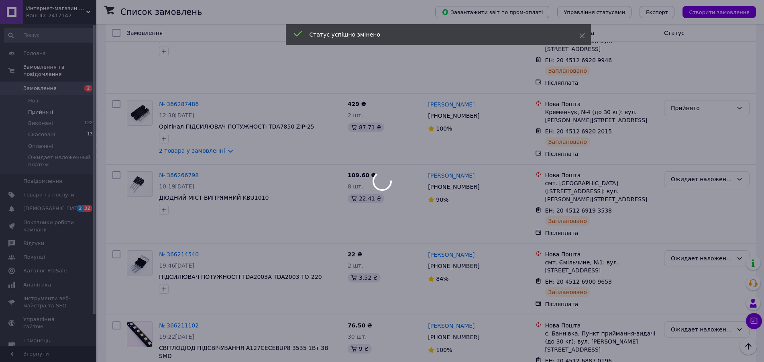
click at [742, 92] on body "Интернет-магазин Antiless Ваш ID: 2417142 Сайт Интернет-магазин Antiless Кабіне…" at bounding box center [382, 143] width 764 height 516
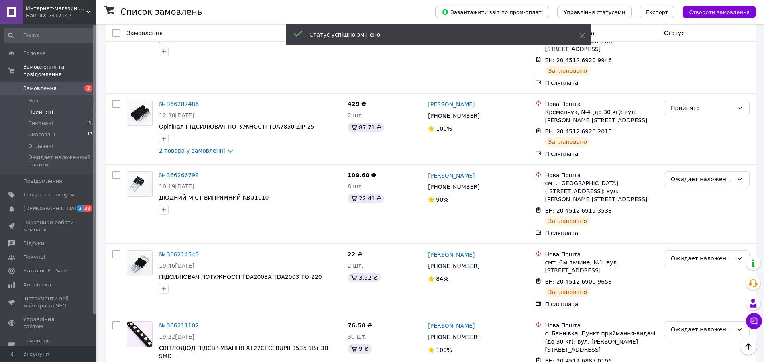
click at [742, 105] on icon at bounding box center [739, 108] width 6 height 6
click at [703, 152] on li "Ожидает наложенный платеж" at bounding box center [706, 157] width 85 height 22
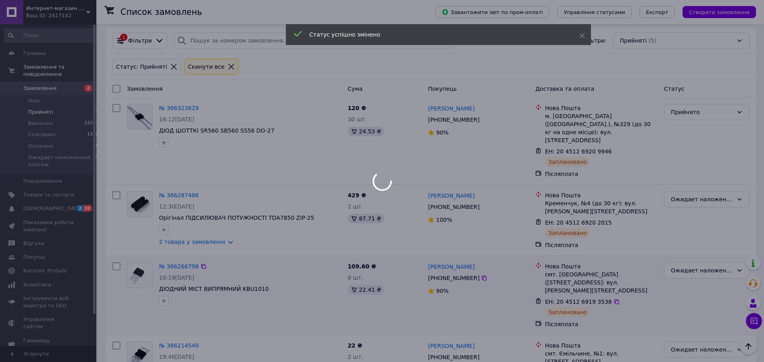
scroll to position [0, 0]
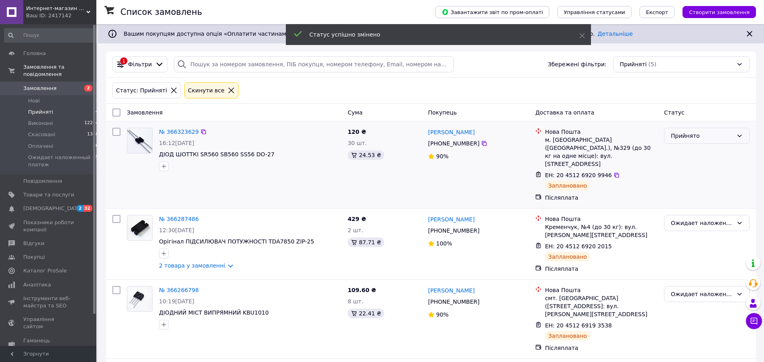
click at [741, 134] on icon at bounding box center [739, 135] width 6 height 6
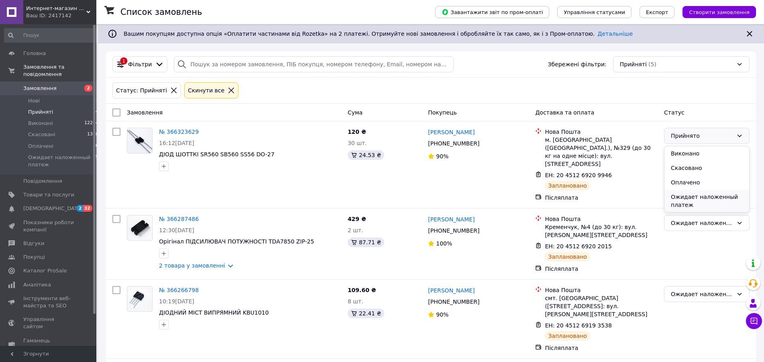
click at [701, 195] on li "Ожидает наложенный платеж" at bounding box center [706, 200] width 85 height 22
click at [49, 154] on span "Ожидает наложенный платеж" at bounding box center [61, 161] width 67 height 14
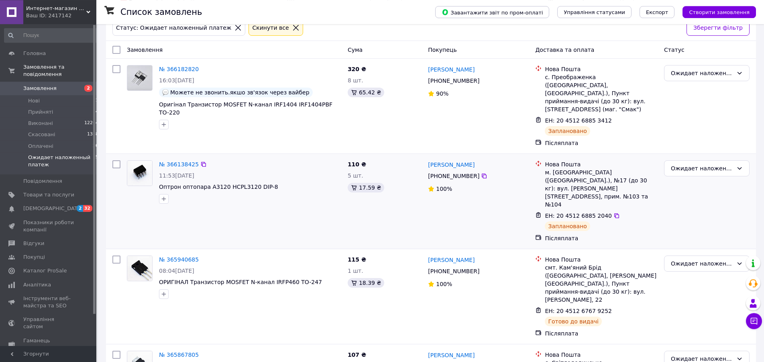
scroll to position [179, 0]
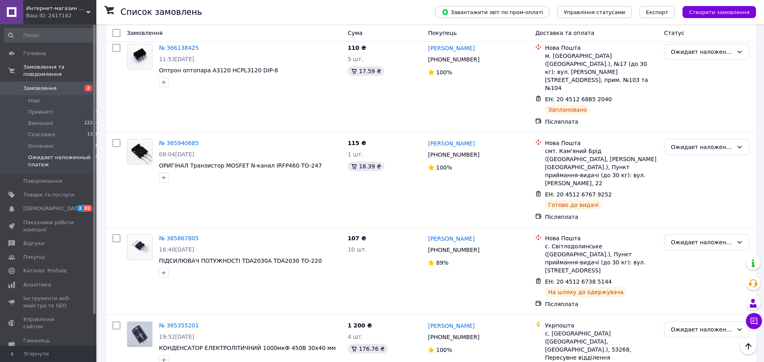
click at [68, 154] on span "Ожидает наложенный платеж" at bounding box center [61, 161] width 67 height 14
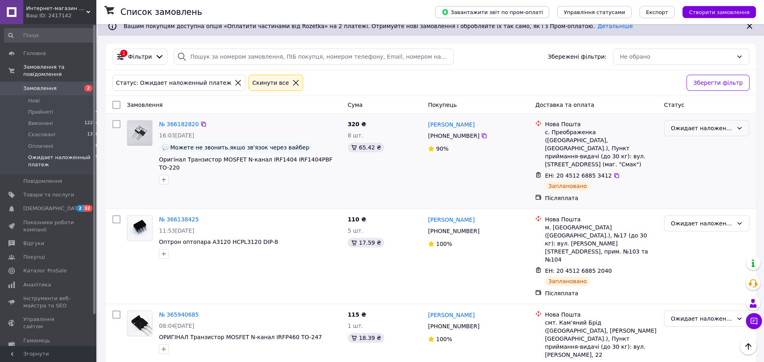
scroll to position [0, 0]
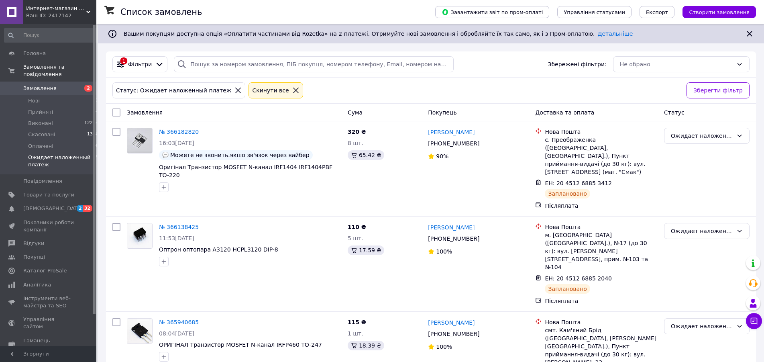
click at [35, 85] on span "Замовлення" at bounding box center [39, 88] width 33 height 7
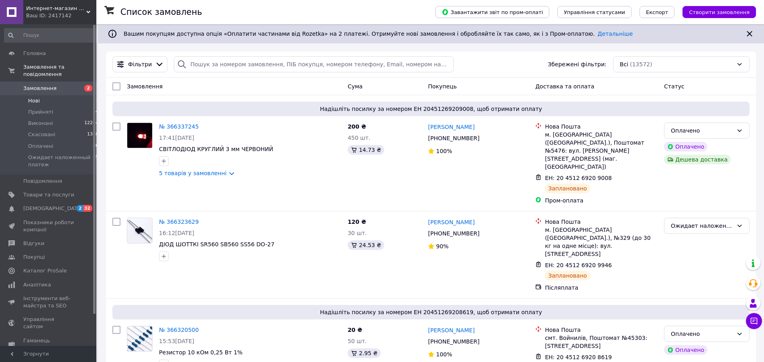
click at [36, 97] on span "Нові" at bounding box center [34, 100] width 12 height 7
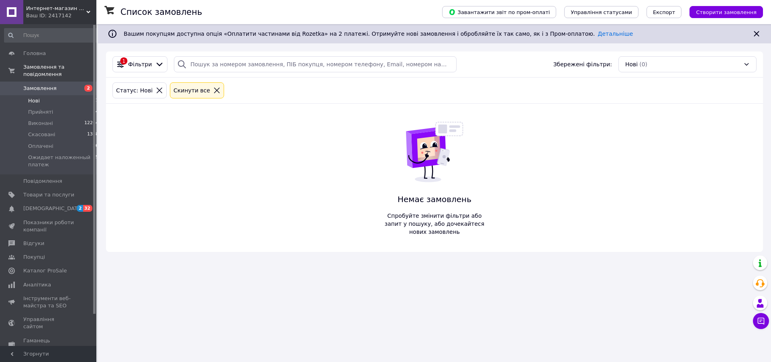
click at [45, 85] on span "Замовлення" at bounding box center [39, 88] width 33 height 7
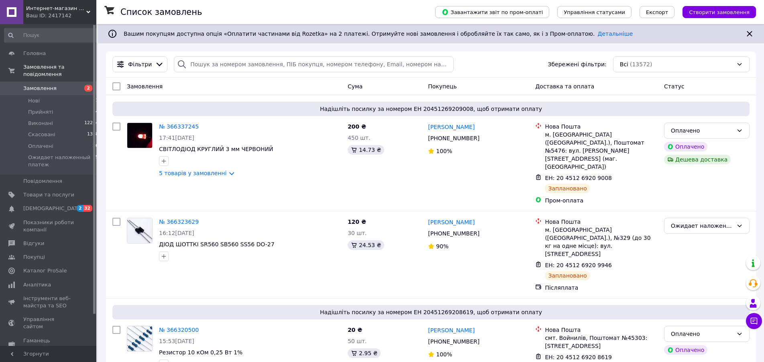
scroll to position [41, 0]
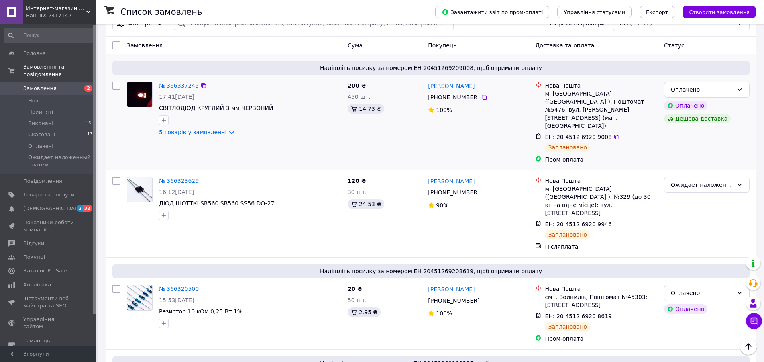
click at [222, 133] on link "5 товарів у замовленні" at bounding box center [192, 132] width 67 height 6
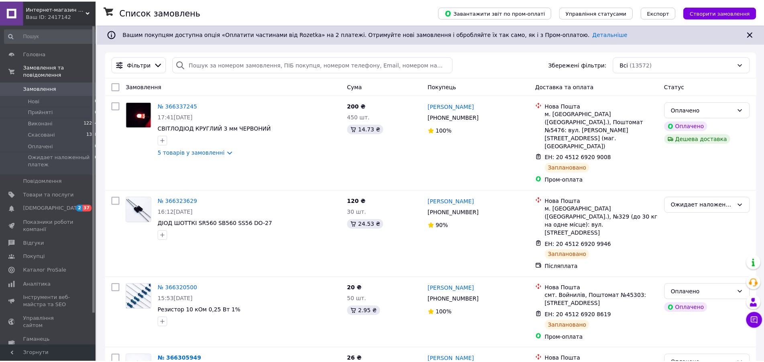
scroll to position [41, 0]
